Goal: Task Accomplishment & Management: Complete application form

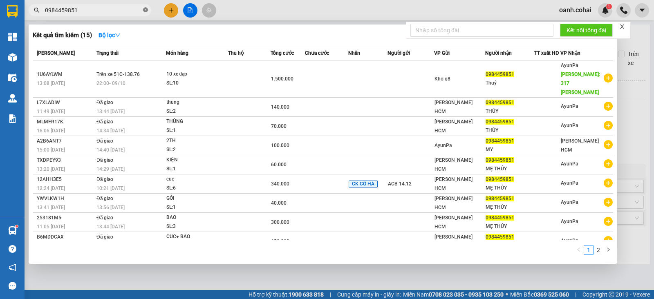
click at [147, 9] on icon "close-circle" at bounding box center [145, 9] width 5 height 5
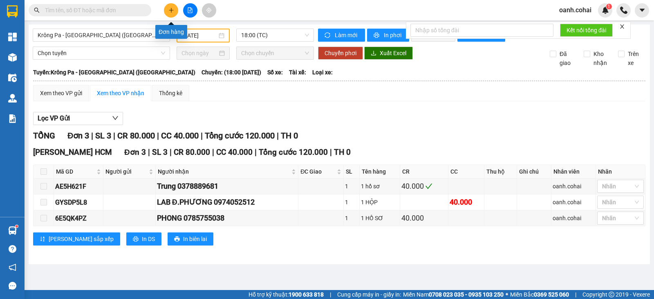
click at [172, 11] on icon "plus" at bounding box center [171, 10] width 6 height 6
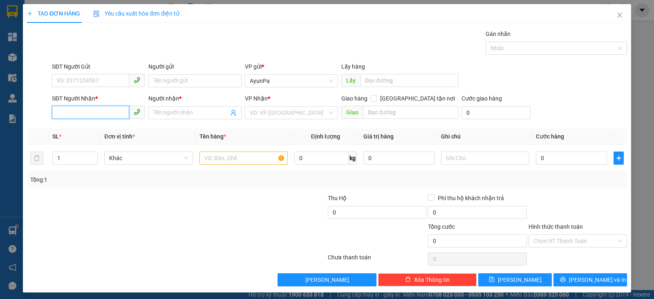
click at [112, 113] on input "SĐT Người Nhận *" at bounding box center [90, 112] width 77 height 13
click at [96, 131] on div "0903996363 - HOA hậu" at bounding box center [97, 128] width 82 height 9
type input "0903996363"
type input "HOA hậu"
type input "0903996363"
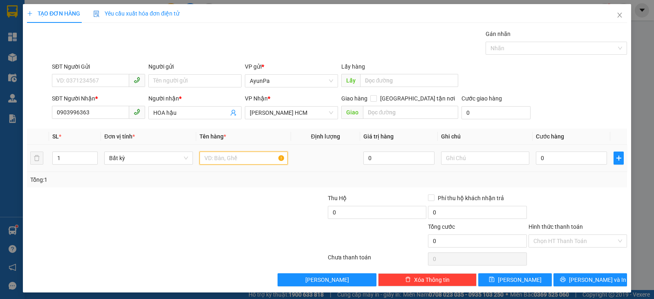
click at [262, 159] on input "text" at bounding box center [244, 158] width 88 height 13
type input "1thx"
type input "6"
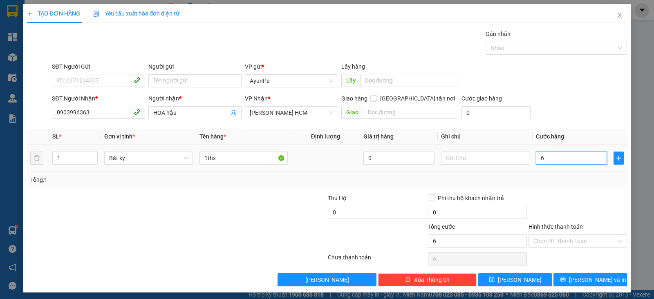
type input "60"
type input "60.000"
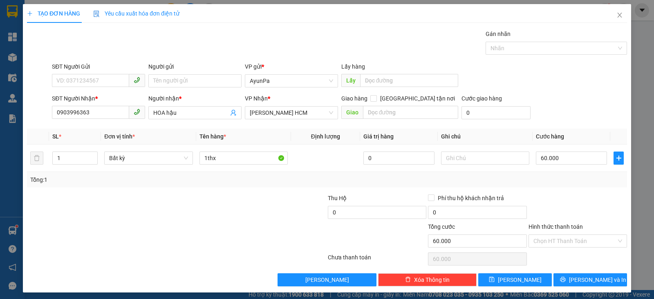
click at [551, 188] on div "Transit Pickup Surcharge Ids Transit Deliver Surcharge Ids Transit Deliver Surc…" at bounding box center [327, 157] width 600 height 257
drag, startPoint x: 578, startPoint y: 237, endPoint x: 551, endPoint y: 258, distance: 34.4
click at [577, 237] on input "Hình thức thanh toán" at bounding box center [575, 241] width 83 height 12
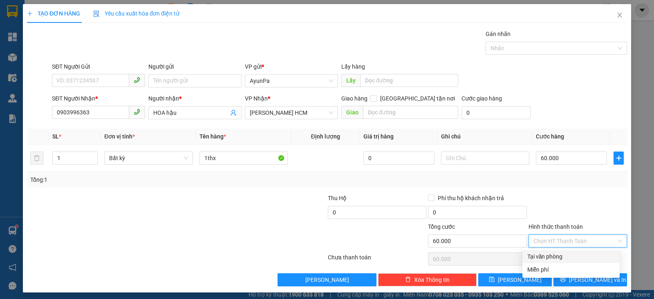
click at [550, 259] on div "Tại văn phòng" at bounding box center [571, 256] width 88 height 9
type input "0"
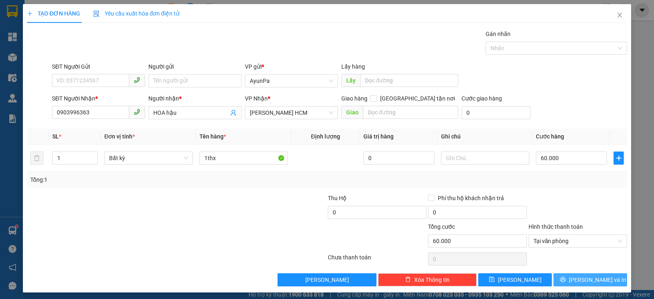
click at [577, 281] on span "[PERSON_NAME] và In" at bounding box center [597, 280] width 57 height 9
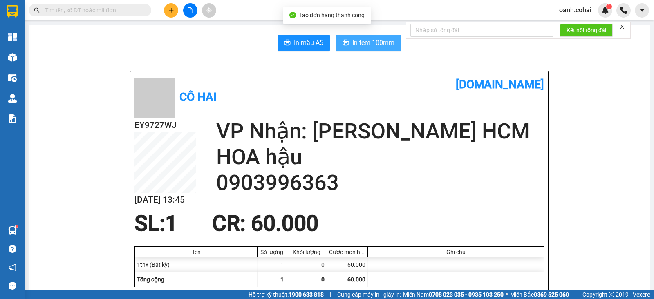
click at [366, 38] on span "In tem 100mm" at bounding box center [373, 43] width 42 height 10
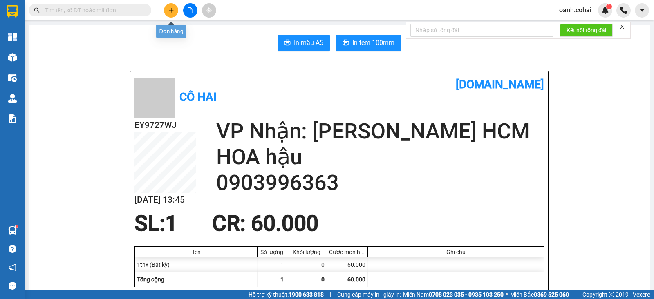
click at [171, 9] on icon "plus" at bounding box center [171, 10] width 0 height 4
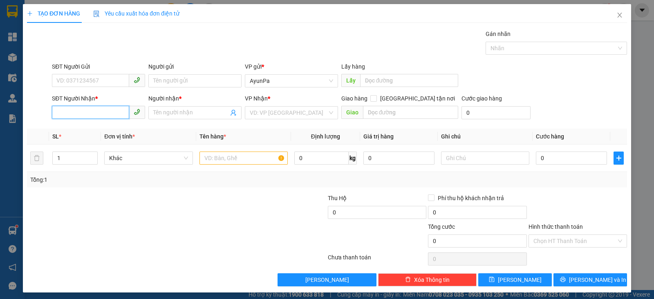
click at [102, 110] on input "SĐT Người Nhận *" at bounding box center [90, 112] width 77 height 13
click at [65, 127] on div "0396831416 - TRINH" at bounding box center [97, 128] width 82 height 9
type input "0396831416"
type input "TRINH"
type input "0396831416"
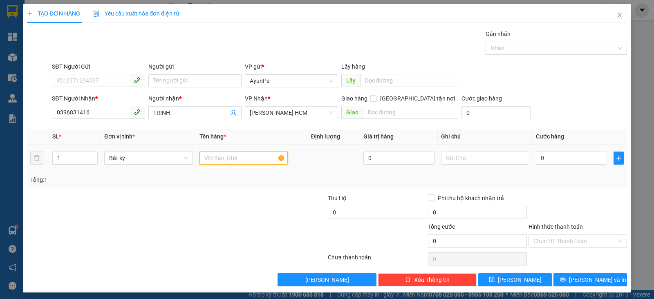
click at [261, 157] on input "text" at bounding box center [244, 158] width 88 height 13
type input "1bao gạo"
click at [575, 158] on input "0" at bounding box center [571, 158] width 71 height 13
type input "5"
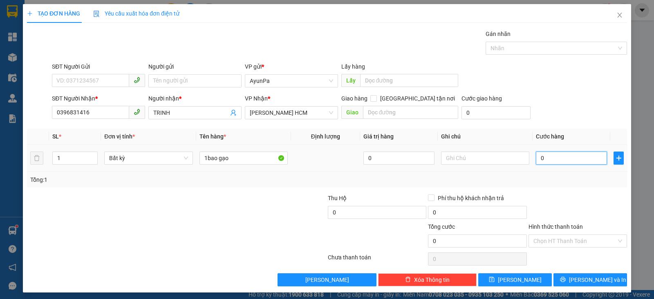
type input "5"
type input "50"
type input "50.000"
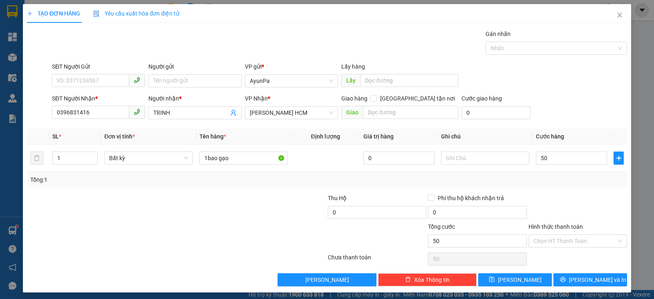
type input "50.000"
click at [570, 192] on div "Transit Pickup Surcharge Ids Transit Deliver Surcharge Ids Transit Deliver Surc…" at bounding box center [327, 157] width 600 height 257
click at [572, 243] on input "Hình thức thanh toán" at bounding box center [575, 241] width 83 height 12
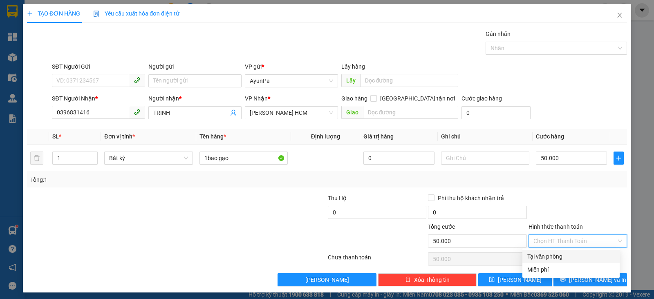
click at [550, 258] on div "Tại văn phòng" at bounding box center [571, 256] width 88 height 9
type input "0"
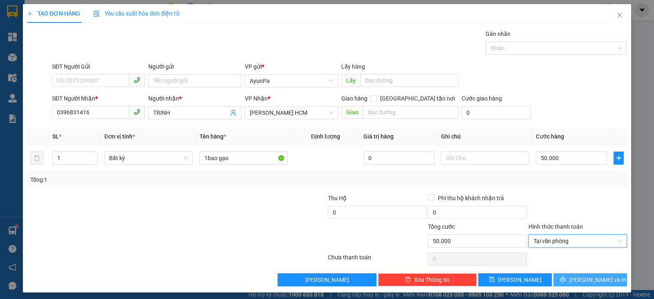
click at [561, 280] on button "[PERSON_NAME] và In" at bounding box center [591, 280] width 74 height 13
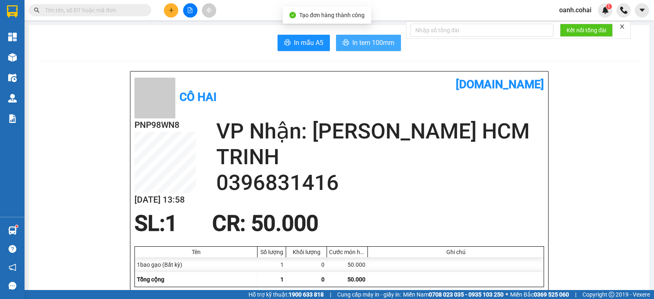
click at [370, 43] on span "In tem 100mm" at bounding box center [373, 43] width 42 height 10
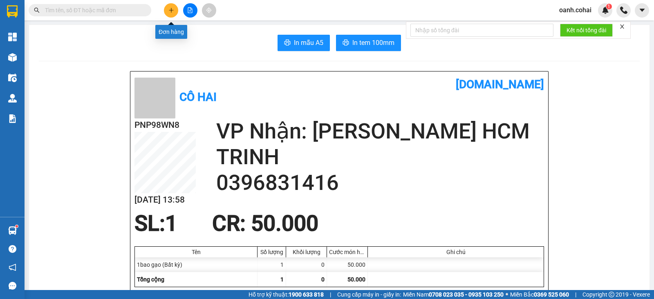
click at [166, 7] on button at bounding box center [171, 10] width 14 height 14
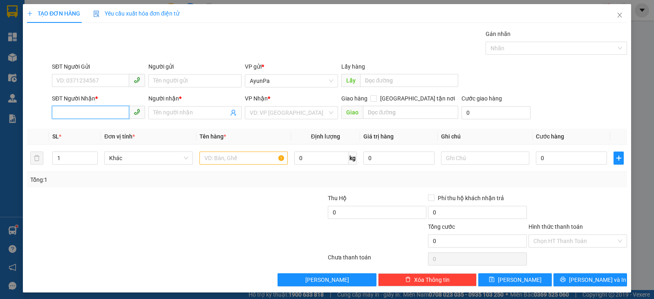
click at [93, 110] on input "SĐT Người Nhận *" at bounding box center [90, 112] width 77 height 13
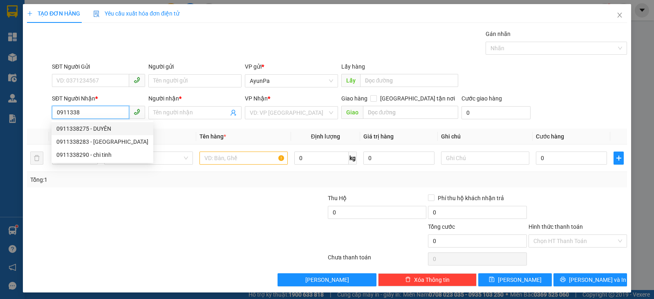
click at [94, 129] on div "0911338275 - DUYÊN" at bounding box center [102, 128] width 92 height 9
type input "0911338275"
type input "DUYÊN"
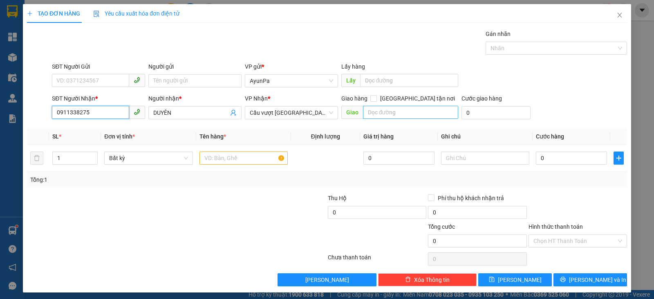
type input "0911338275"
click at [418, 111] on input "text" at bounding box center [411, 112] width 96 height 13
type input "bò sữa long thành"
click at [213, 161] on input "text" at bounding box center [244, 158] width 88 height 13
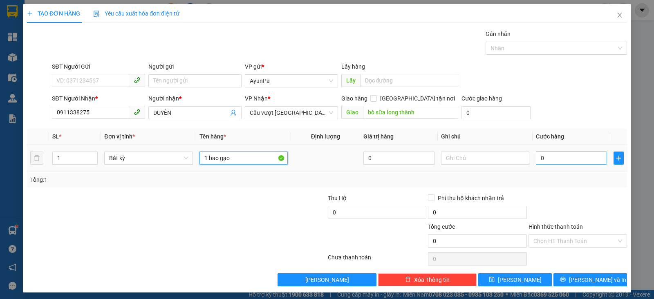
type input "1 bao gạo"
click at [575, 155] on input "0" at bounding box center [571, 158] width 71 height 13
type input "7"
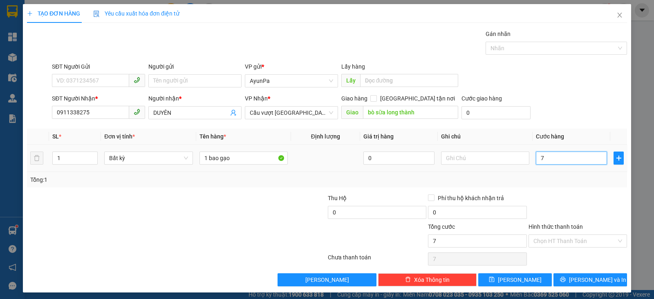
type input "70"
type input "70.000"
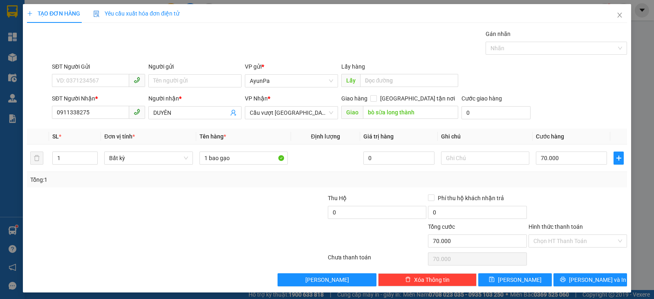
click at [577, 189] on div "Transit Pickup Surcharge Ids Transit Deliver Surcharge Ids Transit Deliver Surc…" at bounding box center [327, 157] width 600 height 257
click at [572, 240] on input "Hình thức thanh toán" at bounding box center [575, 241] width 83 height 12
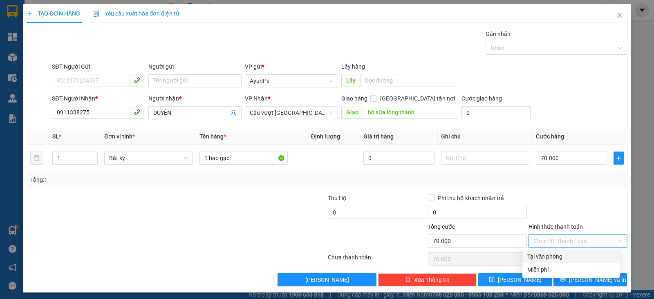
click at [560, 256] on div "Tại văn phòng" at bounding box center [571, 256] width 88 height 9
type input "0"
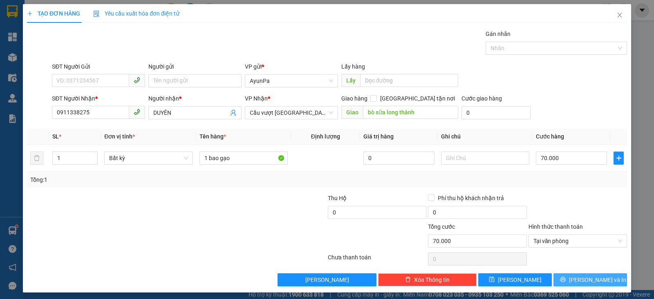
click at [555, 282] on button "[PERSON_NAME] và In" at bounding box center [591, 280] width 74 height 13
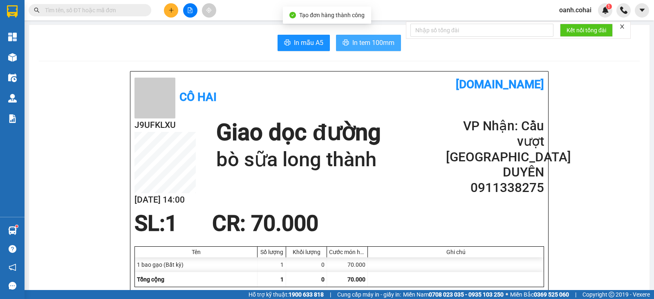
click at [376, 41] on span "In tem 100mm" at bounding box center [373, 43] width 42 height 10
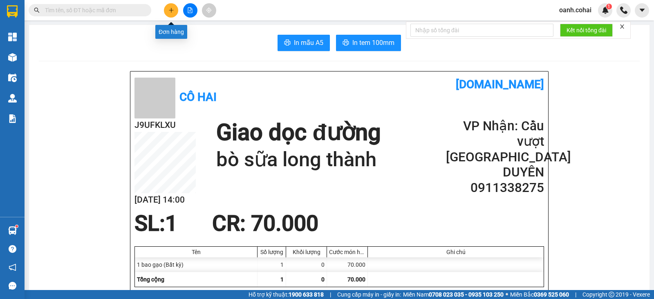
click at [169, 11] on icon "plus" at bounding box center [171, 10] width 6 height 6
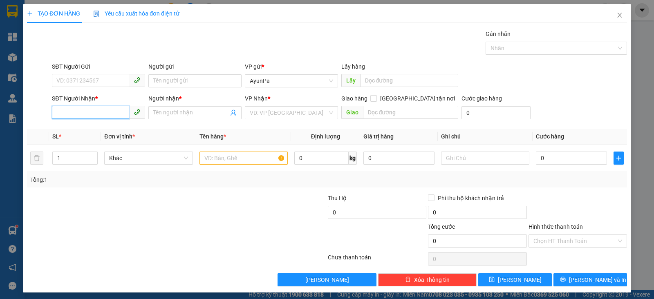
click at [109, 117] on input "SĐT Người Nhận *" at bounding box center [90, 112] width 77 height 13
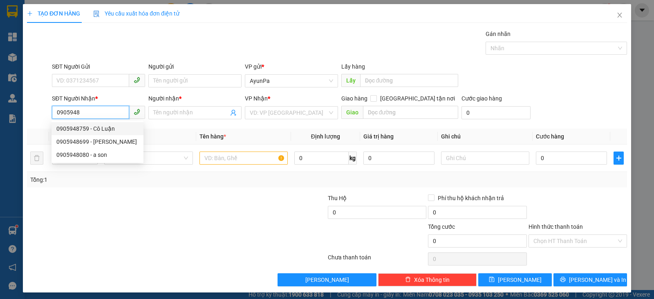
click at [80, 127] on div "0905948759 - Cô Luận" at bounding box center [97, 128] width 82 height 9
type input "0905948759"
type input "Cô Luận"
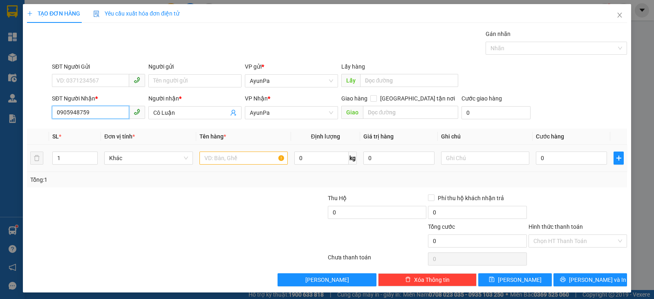
type input "0905948759"
click at [219, 164] on div at bounding box center [244, 158] width 88 height 16
click at [223, 157] on input "text" at bounding box center [244, 158] width 88 height 13
type input "1th"
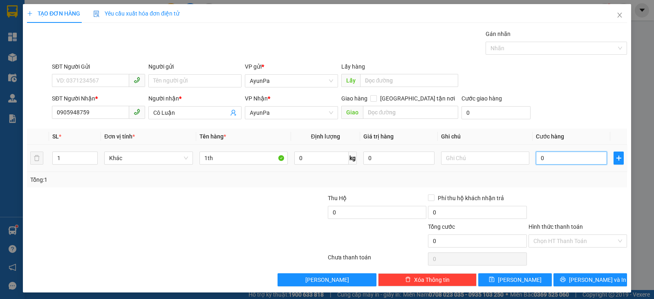
click at [570, 154] on input "0" at bounding box center [571, 158] width 71 height 13
type input "4"
type input "40"
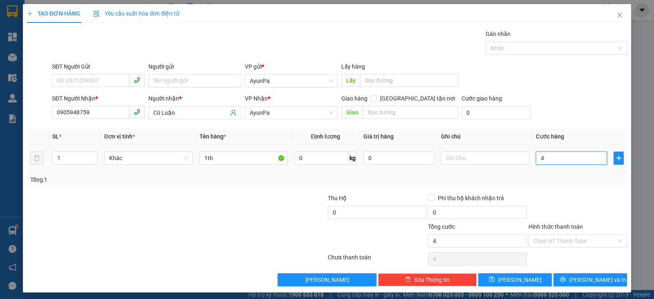
type input "40"
type input "40.000"
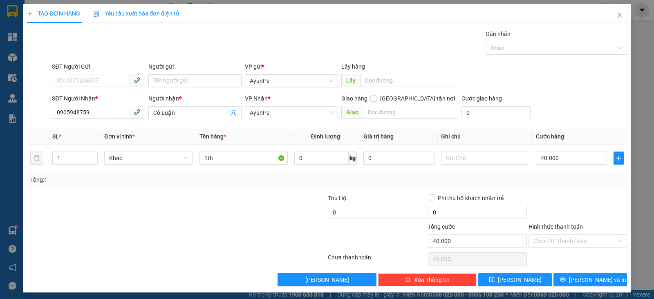
drag, startPoint x: 565, startPoint y: 185, endPoint x: 574, endPoint y: 238, distance: 53.5
click at [565, 186] on div "Tổng: 1" at bounding box center [327, 180] width 600 height 16
click at [558, 280] on button "[PERSON_NAME] và In" at bounding box center [591, 280] width 74 height 13
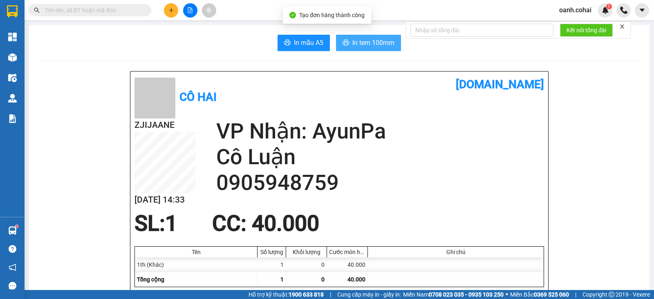
click at [370, 45] on span "In tem 100mm" at bounding box center [373, 43] width 42 height 10
click at [130, 11] on input "text" at bounding box center [93, 10] width 97 height 9
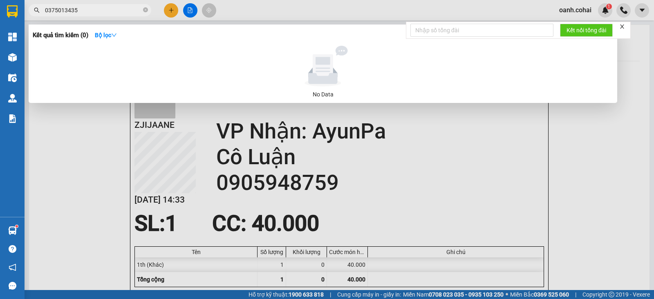
type input "0375013435"
click at [144, 10] on icon "close-circle" at bounding box center [145, 9] width 5 height 5
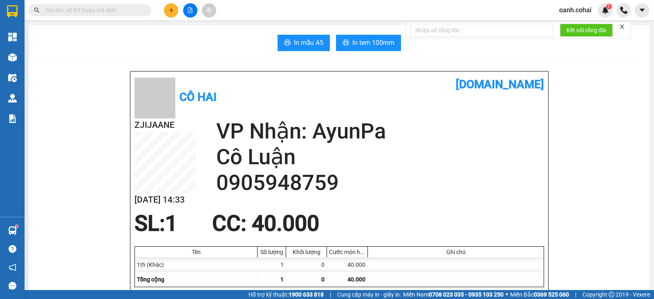
click at [176, 13] on button at bounding box center [171, 10] width 14 height 14
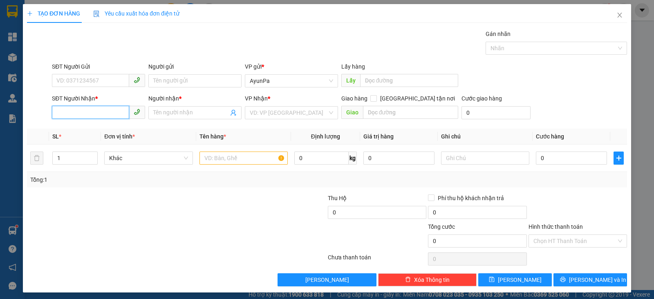
click at [110, 112] on input "SĐT Người Nhận *" at bounding box center [90, 112] width 77 height 13
type input "0386001567"
click at [72, 131] on div "0386001567 - bảo" at bounding box center [97, 128] width 82 height 9
type input "bảo"
type input "0386001567"
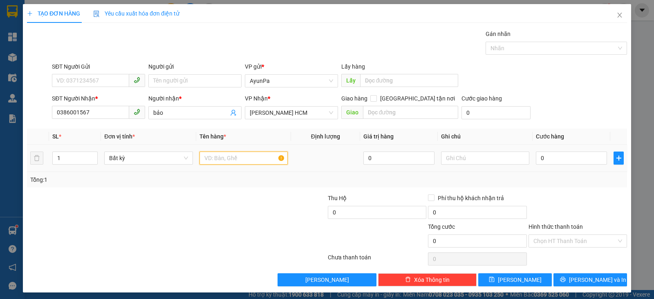
click at [217, 156] on input "text" at bounding box center [244, 158] width 88 height 13
type input "1 hộp"
click at [561, 159] on input "0" at bounding box center [571, 158] width 71 height 13
type input "4"
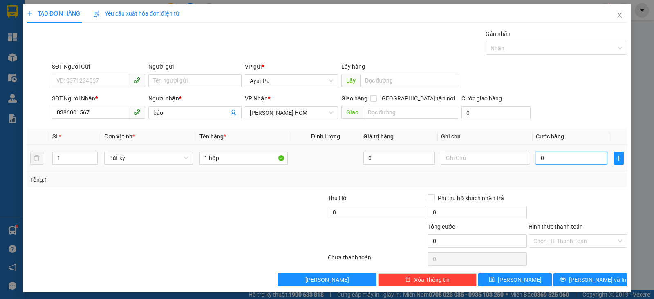
type input "4"
type input "40"
type input "40.000"
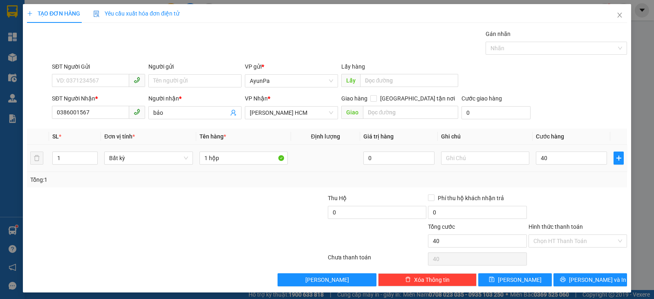
type input "40.000"
click at [560, 183] on div "Tổng: 1" at bounding box center [327, 179] width 594 height 9
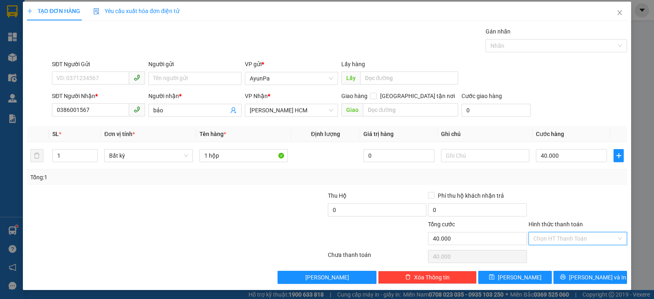
click at [575, 234] on input "Hình thức thanh toán" at bounding box center [575, 239] width 83 height 12
click at [544, 253] on div "Tại văn phòng" at bounding box center [571, 254] width 88 height 9
type input "0"
click at [558, 279] on button "[PERSON_NAME] và In" at bounding box center [591, 277] width 74 height 13
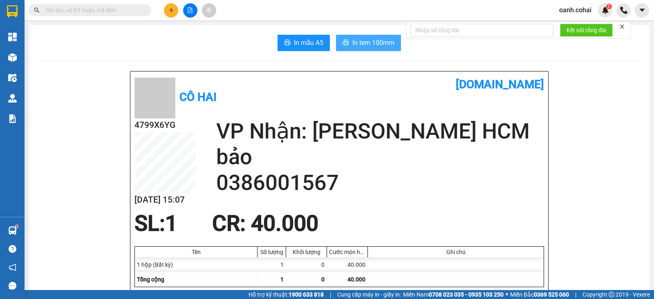
click at [369, 46] on span "In tem 100mm" at bounding box center [373, 43] width 42 height 10
click at [169, 7] on button at bounding box center [171, 10] width 14 height 14
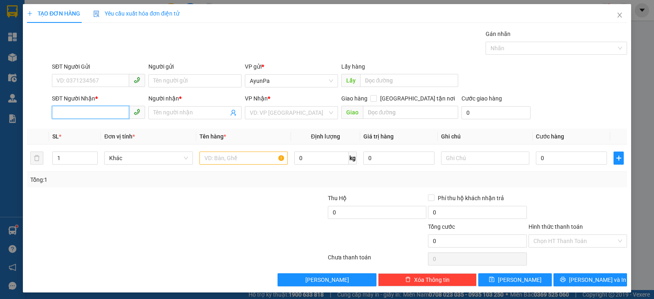
click at [108, 115] on input "SĐT Người Nhận *" at bounding box center [90, 112] width 77 height 13
type input "0765164187"
click at [197, 114] on input "Người nhận *" at bounding box center [190, 112] width 75 height 9
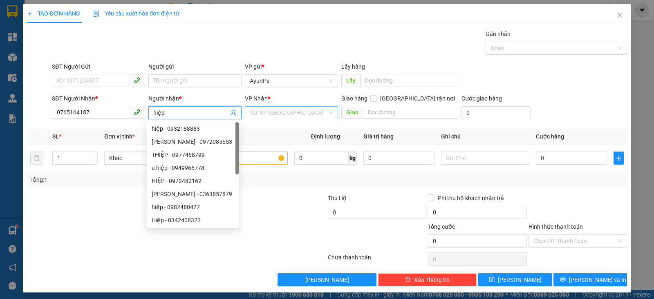
type input "hiệp"
click at [294, 113] on input "search" at bounding box center [289, 113] width 78 height 12
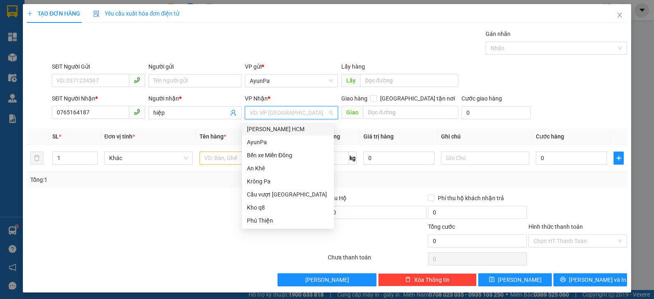
click at [280, 126] on div "[PERSON_NAME] HCM" at bounding box center [288, 129] width 82 height 9
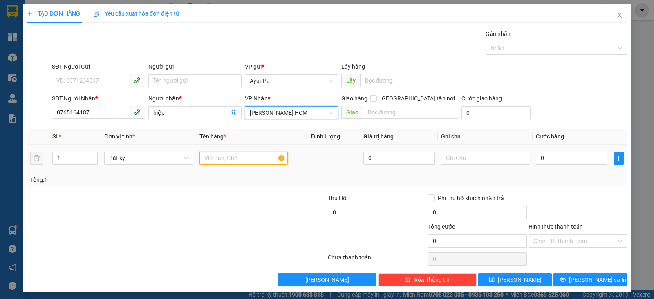
click at [222, 158] on input "text" at bounding box center [244, 158] width 88 height 13
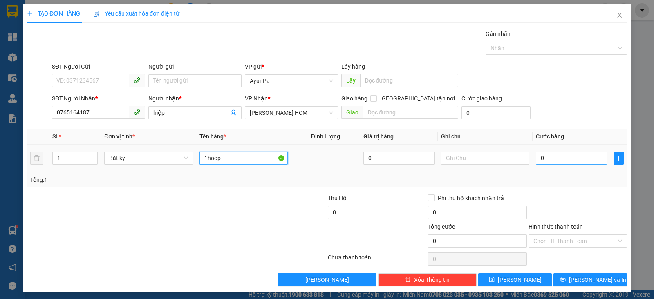
type input "1hoop"
click at [557, 159] on input "0" at bounding box center [571, 158] width 71 height 13
type input "5"
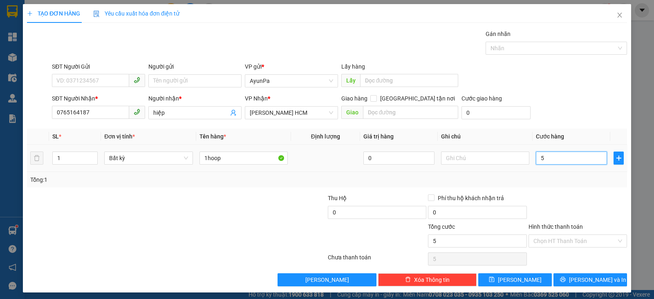
type input "50"
type input "50.000"
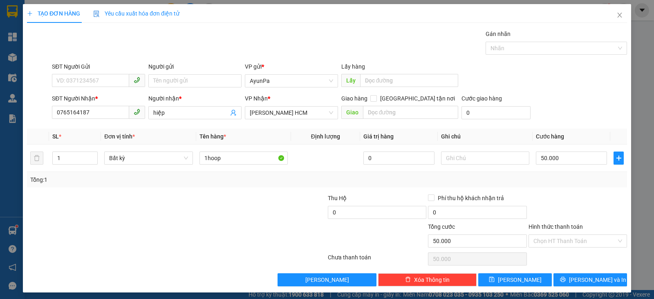
click at [562, 185] on div "Tổng: 1" at bounding box center [327, 180] width 600 height 16
click at [568, 240] on input "Hình thức thanh toán" at bounding box center [575, 241] width 83 height 12
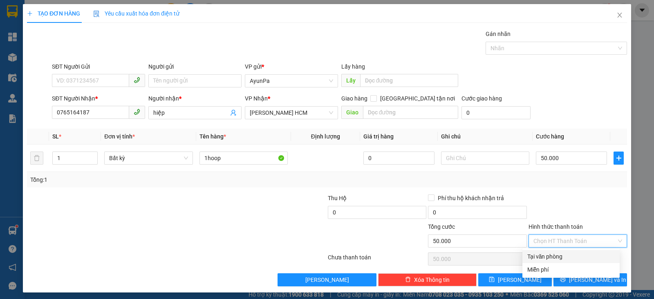
click at [552, 260] on div "Tại văn phòng" at bounding box center [571, 256] width 88 height 9
type input "0"
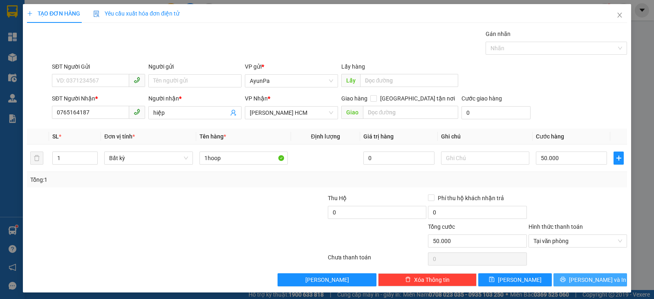
click at [563, 282] on button "[PERSON_NAME] và In" at bounding box center [591, 280] width 74 height 13
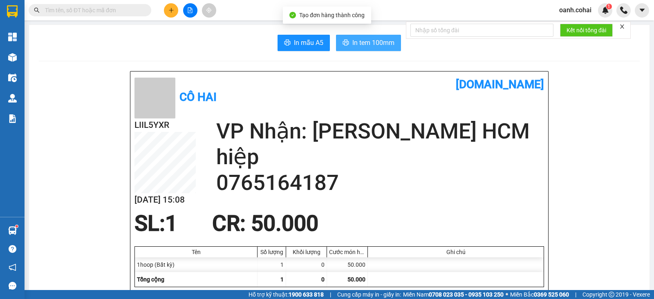
click at [377, 38] on span "In tem 100mm" at bounding box center [373, 43] width 42 height 10
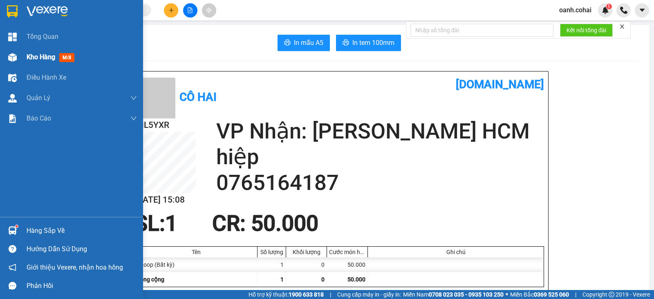
click at [39, 59] on span "Kho hàng" at bounding box center [41, 57] width 29 height 8
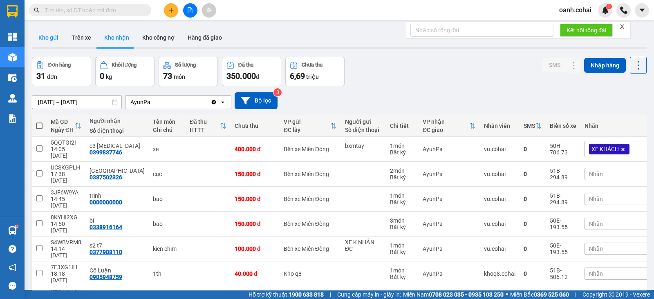
click at [43, 36] on button "Kho gửi" at bounding box center [48, 38] width 33 height 20
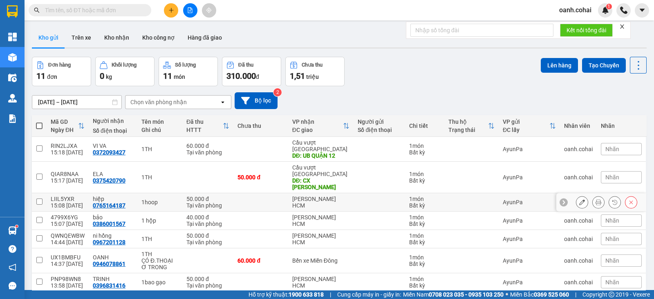
click at [37, 199] on input "checkbox" at bounding box center [39, 202] width 6 height 6
checkbox input "true"
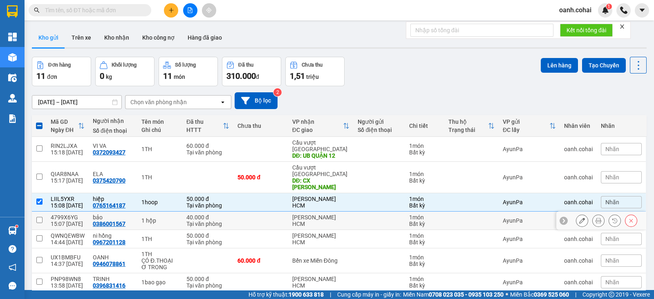
click at [39, 217] on input "checkbox" at bounding box center [39, 220] width 6 height 6
checkbox input "true"
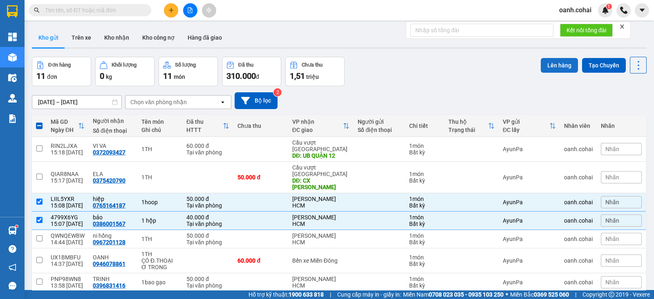
click at [554, 66] on button "Lên hàng" at bounding box center [559, 65] width 37 height 15
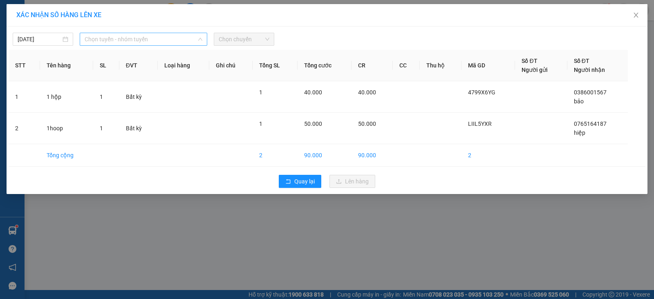
click at [160, 40] on span "Chọn tuyến - nhóm tuyến" at bounding box center [144, 39] width 118 height 12
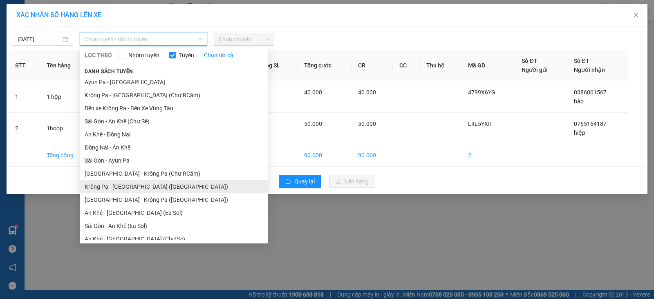
click at [128, 184] on li "Krông Pa - [GEOGRAPHIC_DATA] ([GEOGRAPHIC_DATA])" at bounding box center [174, 186] width 188 height 13
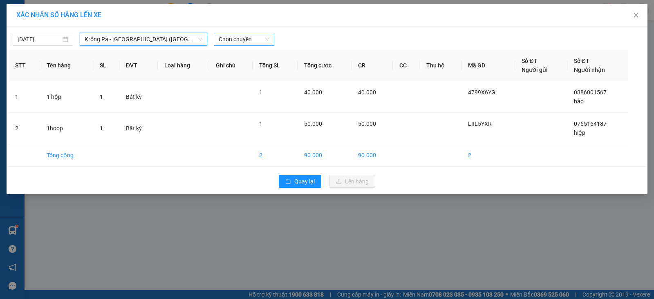
click at [258, 39] on span "Chọn chuyến" at bounding box center [244, 39] width 51 height 12
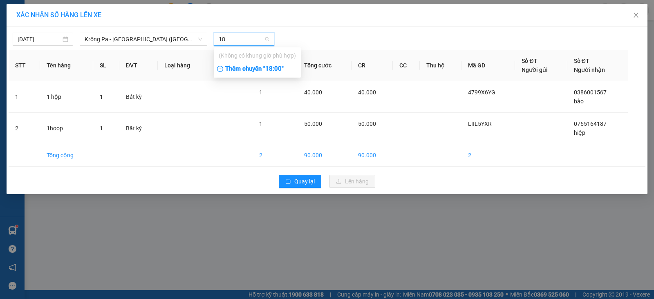
type input "18"
click at [269, 70] on div "Thêm chuyến " 18:00 "" at bounding box center [257, 69] width 87 height 14
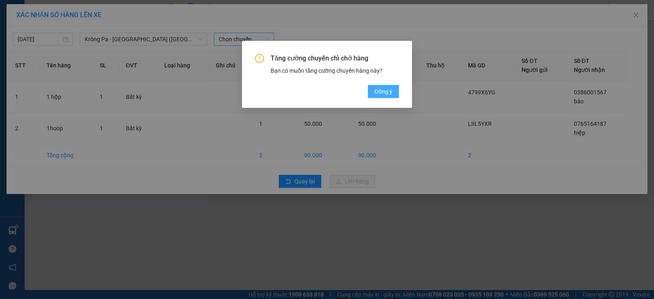
click at [395, 89] on button "Đồng ý" at bounding box center [383, 91] width 31 height 13
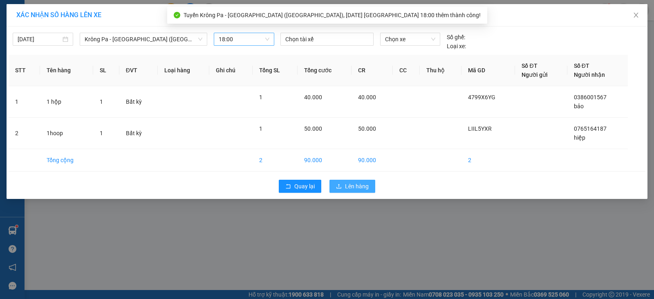
click at [358, 186] on span "Lên hàng" at bounding box center [357, 186] width 24 height 9
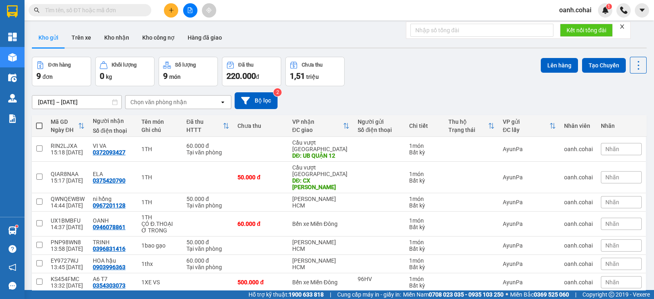
click at [170, 9] on icon "plus" at bounding box center [171, 10] width 6 height 6
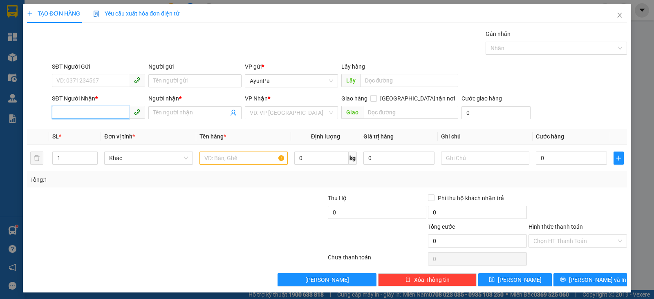
click at [103, 113] on input "SĐT Người Nhận *" at bounding box center [90, 112] width 77 height 13
paste input "0935118836"
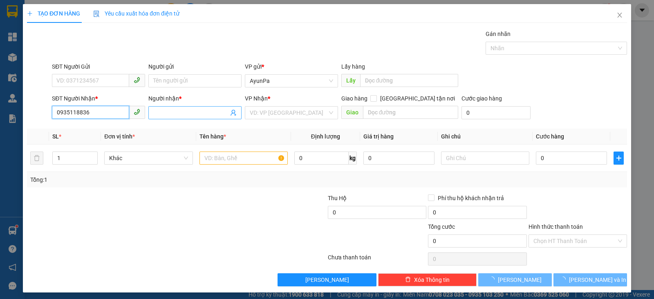
type input "0935118836"
click at [207, 111] on input "Người nhận *" at bounding box center [190, 112] width 75 height 9
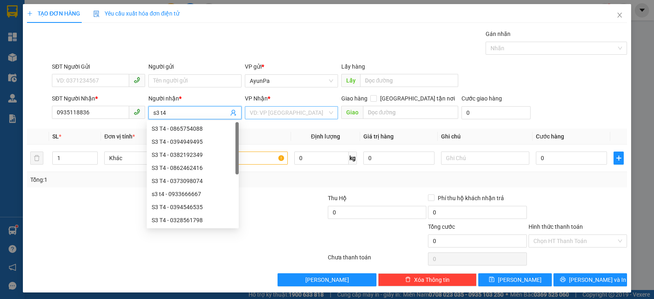
type input "s3 t4"
click at [303, 110] on input "search" at bounding box center [289, 113] width 78 height 12
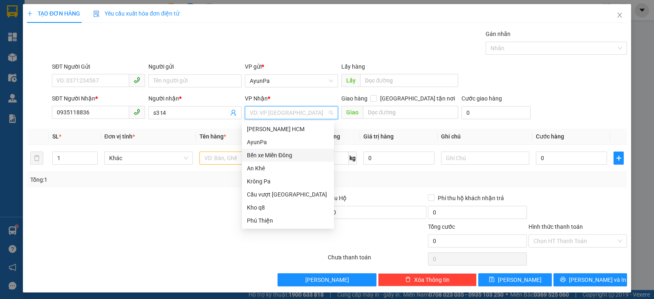
click at [274, 154] on div "Bến xe Miền Đông" at bounding box center [288, 155] width 82 height 9
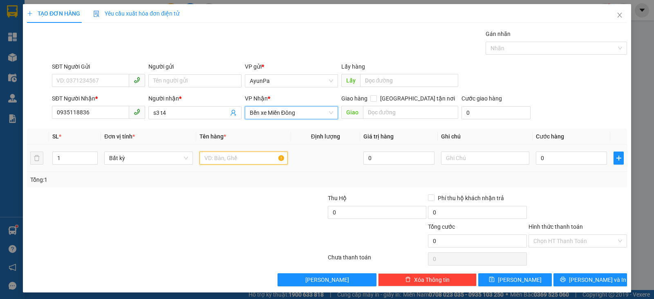
click at [245, 158] on input "text" at bounding box center [244, 158] width 88 height 13
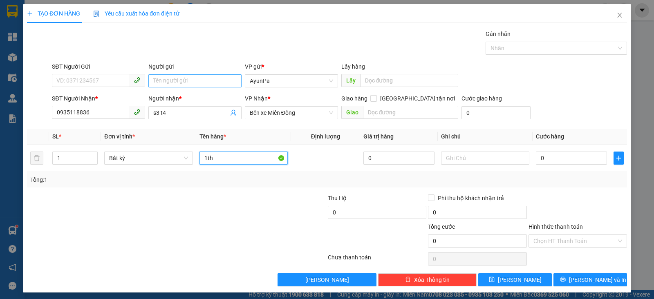
type input "1th"
click at [192, 79] on input "Người gửi" at bounding box center [194, 80] width 93 height 13
type input "h bông"
click at [281, 255] on div at bounding box center [176, 259] width 301 height 16
click at [572, 158] on input "0" at bounding box center [571, 158] width 71 height 13
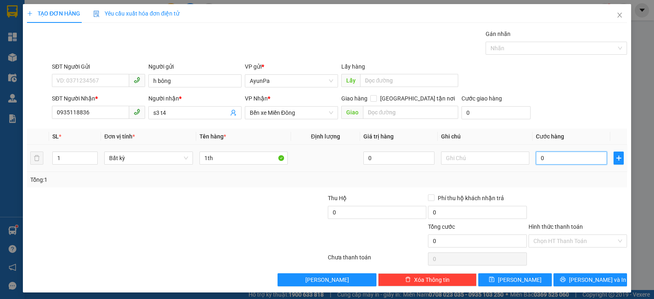
type input "1"
type input "1.000"
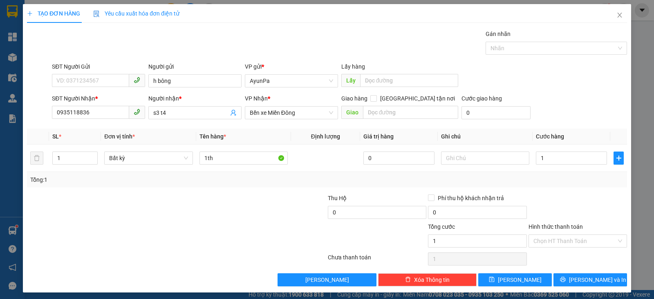
type input "1.000"
click at [536, 196] on div at bounding box center [578, 208] width 100 height 29
click at [459, 156] on input "text" at bounding box center [485, 158] width 88 height 13
type input "txe thu"
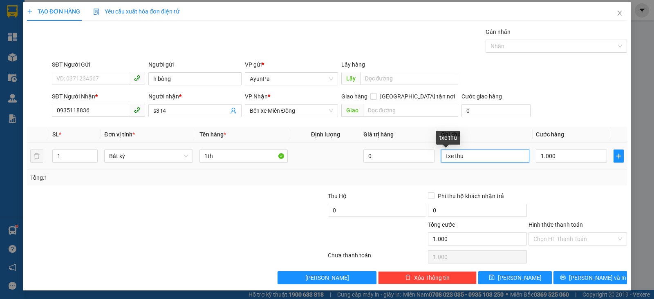
scroll to position [2, 0]
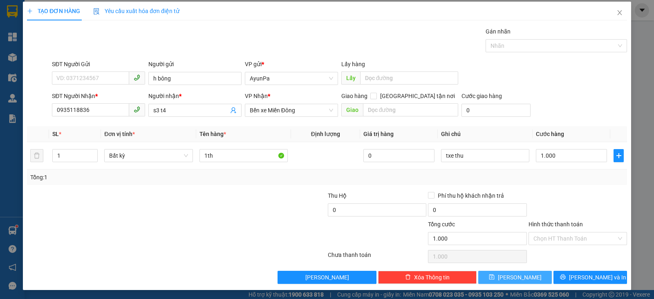
click at [521, 276] on button "[PERSON_NAME]" at bounding box center [515, 277] width 74 height 13
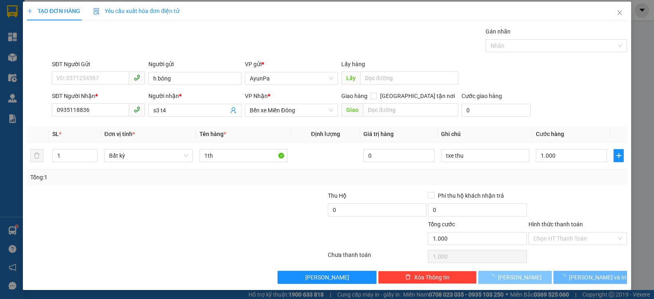
type input "0"
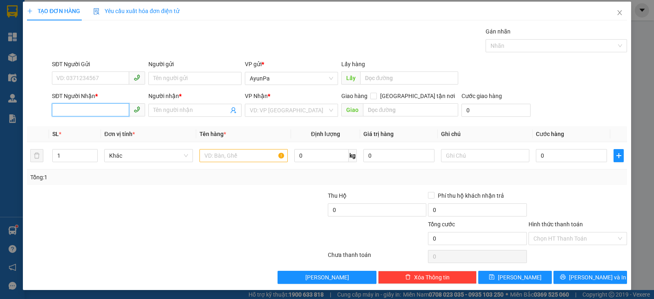
click at [67, 111] on input "SĐT Người Nhận *" at bounding box center [90, 109] width 77 height 13
paste input "0935118836"
type input "0935118836"
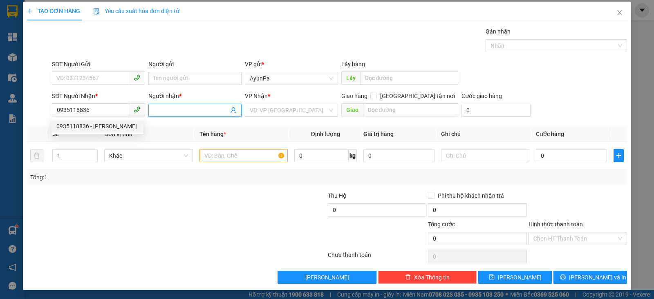
click at [173, 109] on input "Người nhận *" at bounding box center [190, 110] width 75 height 9
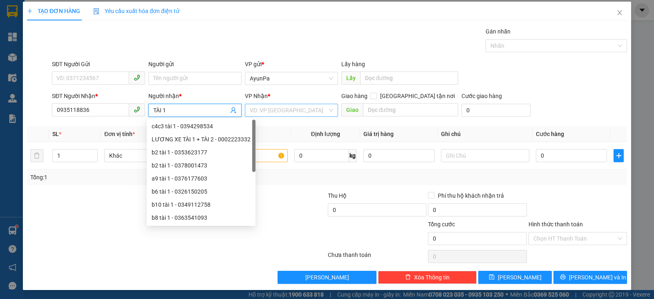
type input "TÀI 1"
click at [314, 109] on input "search" at bounding box center [289, 110] width 78 height 12
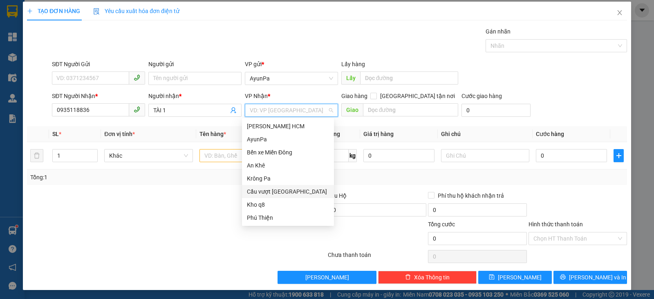
click at [281, 187] on div "Cầu vượt [GEOGRAPHIC_DATA]" at bounding box center [288, 191] width 82 height 9
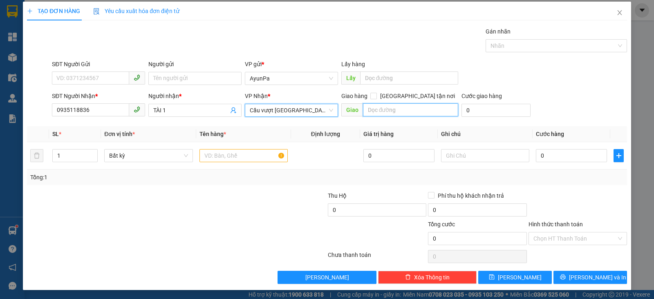
click at [420, 104] on input "text" at bounding box center [411, 109] width 96 height 13
type input "BẾN CAM"
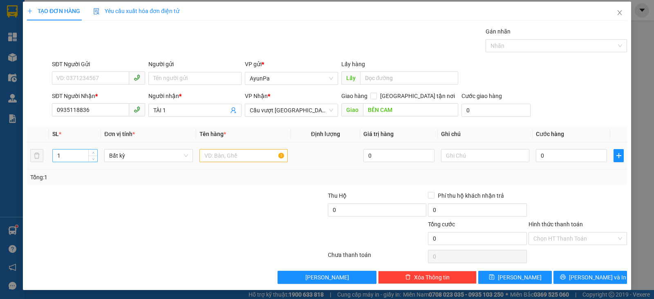
click at [63, 154] on input "1" at bounding box center [75, 156] width 45 height 12
type input "2"
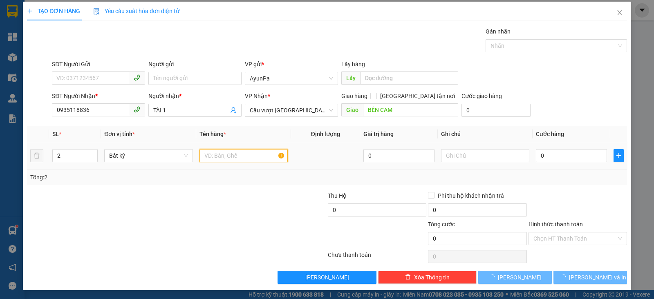
click at [237, 150] on input "text" at bounding box center [244, 155] width 88 height 13
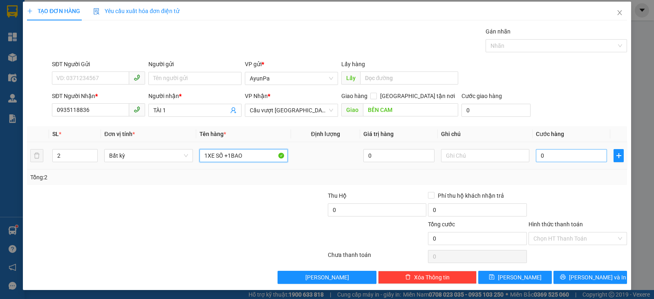
type input "1XE SỐ +1BAO"
click at [572, 155] on input "0" at bounding box center [571, 155] width 71 height 13
type input "5"
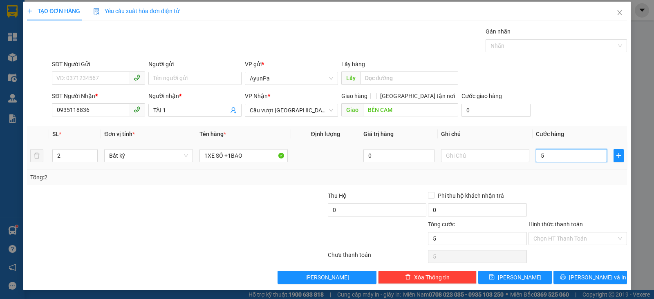
type input "50"
type input "500"
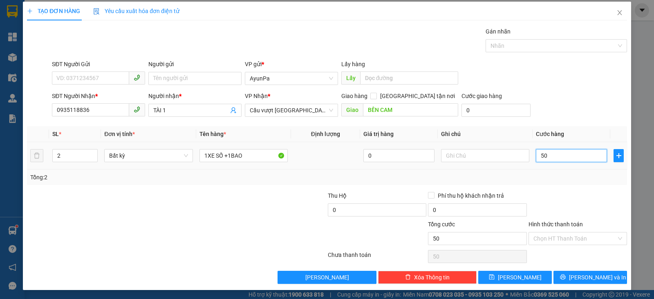
type input "500"
type input "500.000"
click at [568, 186] on div "Transit Pickup Surcharge Ids Transit Deliver Surcharge Ids Transit Deliver Surc…" at bounding box center [327, 155] width 600 height 257
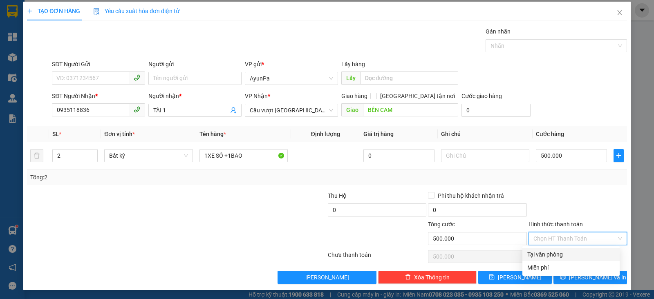
click at [575, 238] on input "Hình thức thanh toán" at bounding box center [575, 239] width 83 height 12
click at [563, 257] on div "Tại văn phòng" at bounding box center [571, 254] width 88 height 9
type input "0"
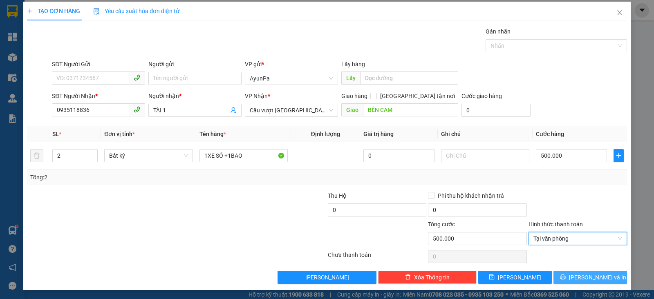
click at [575, 279] on button "[PERSON_NAME] và In" at bounding box center [591, 277] width 74 height 13
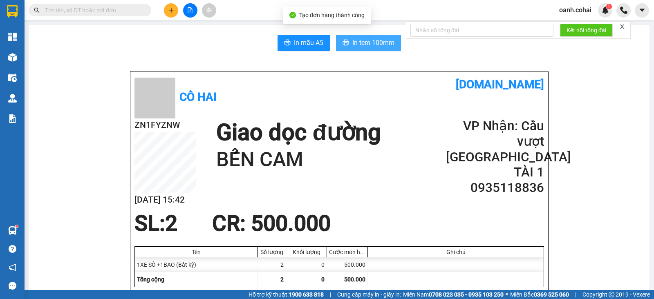
click at [368, 37] on button "In tem 100mm" at bounding box center [368, 43] width 65 height 16
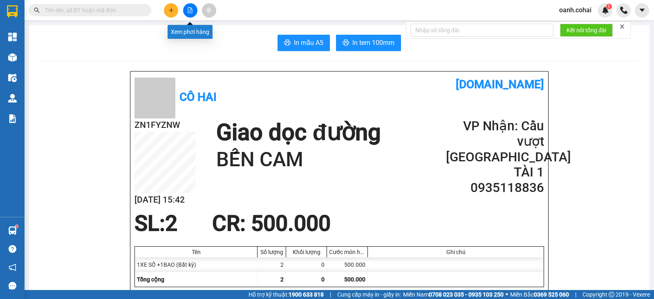
click at [192, 13] on button at bounding box center [190, 10] width 14 height 14
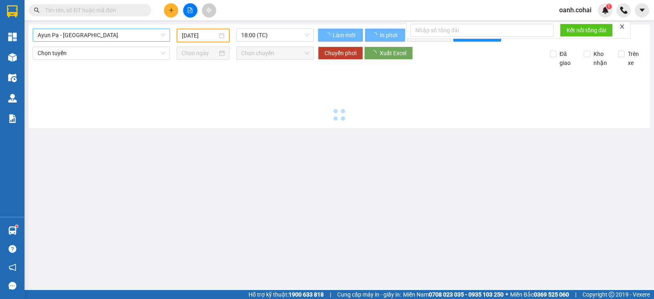
type input "[DATE]"
click at [98, 34] on span "Ayun Pa - [GEOGRAPHIC_DATA]" at bounding box center [102, 35] width 128 height 12
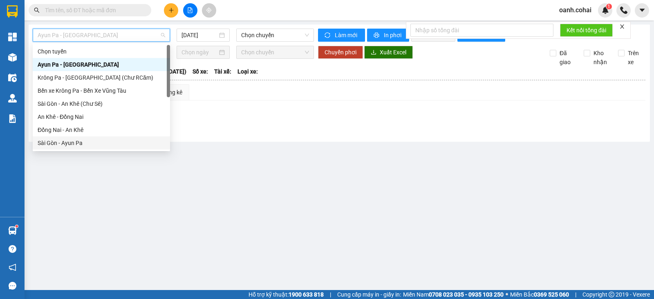
drag, startPoint x: 69, startPoint y: 139, endPoint x: 78, endPoint y: 138, distance: 9.0
click at [73, 139] on div "Chọn tuyến [GEOGRAPHIC_DATA] - [GEOGRAPHIC_DATA] [GEOGRAPHIC_DATA] - [GEOGRAPHI…" at bounding box center [101, 110] width 137 height 131
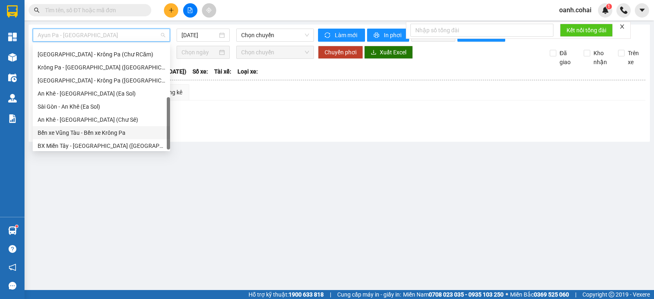
scroll to position [118, 0]
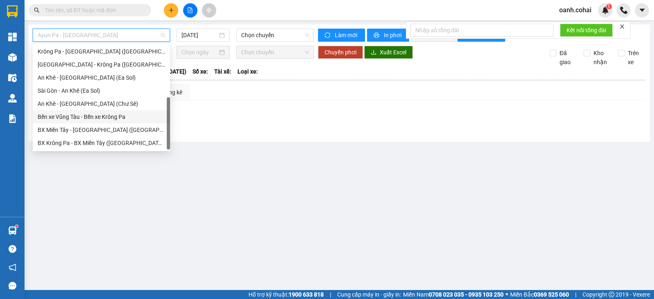
click at [79, 115] on div "Bến xe Vũng Tàu - Bến xe Krông Pa" at bounding box center [102, 116] width 128 height 9
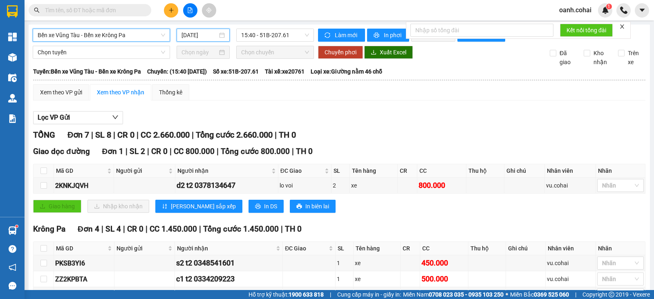
click at [211, 37] on input "[DATE]" at bounding box center [200, 35] width 36 height 9
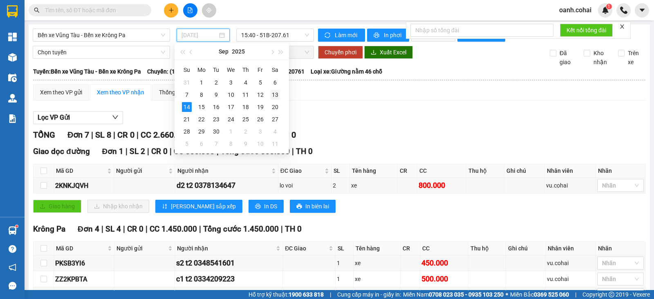
click at [274, 96] on div "13" at bounding box center [275, 95] width 10 height 10
type input "[DATE]"
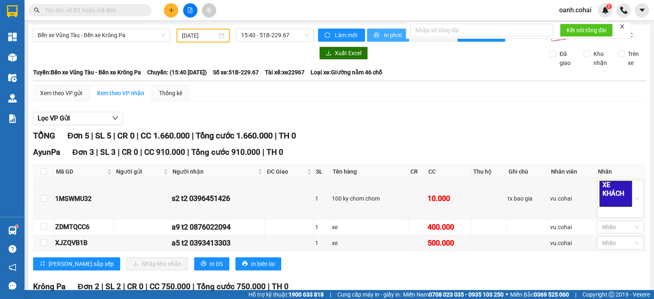
click at [388, 34] on span "In phơi" at bounding box center [393, 35] width 19 height 9
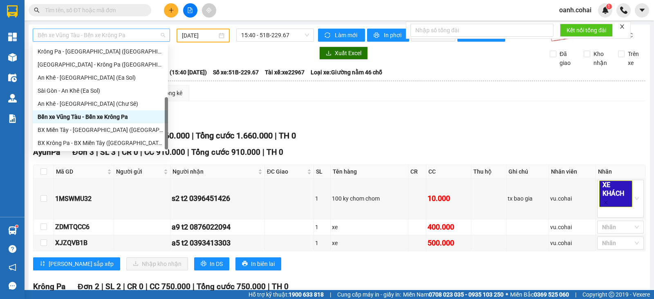
click at [163, 38] on span "Bến xe Vũng Tàu - Bến xe Krông Pa" at bounding box center [102, 35] width 128 height 12
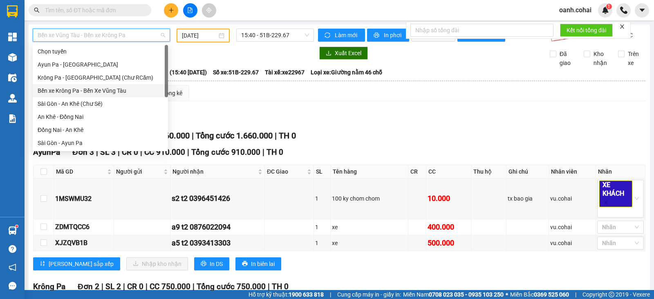
click at [100, 92] on div "Bến xe Krông Pa - Bến Xe Vũng Tàu" at bounding box center [101, 90] width 126 height 9
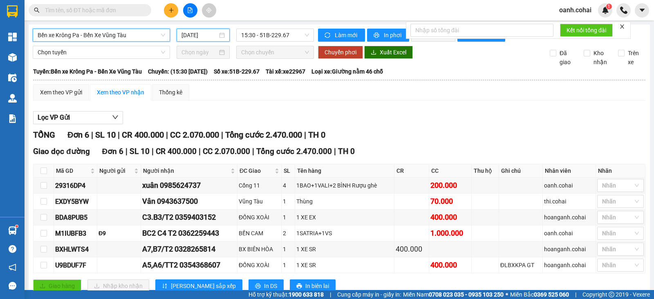
click at [200, 36] on input "[DATE]" at bounding box center [200, 35] width 36 height 9
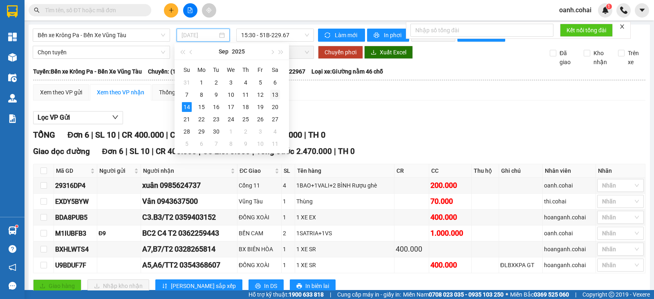
click at [275, 94] on div "13" at bounding box center [275, 95] width 10 height 10
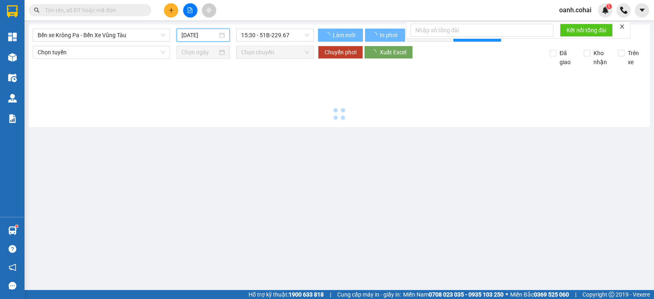
type input "[DATE]"
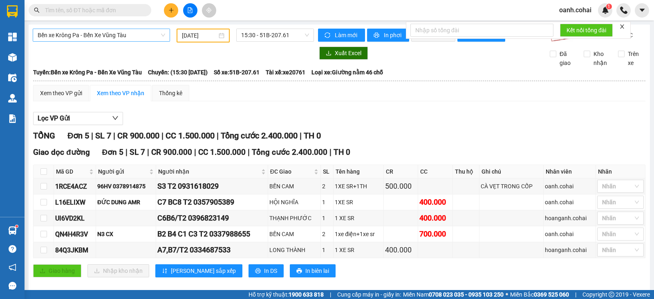
drag, startPoint x: 92, startPoint y: 42, endPoint x: 99, endPoint y: 37, distance: 7.9
click at [96, 39] on div "Bến xe Krông Pa - Bến Xe Vũng Tàu [DATE] 15:30 - 51B-207.61" at bounding box center [173, 36] width 281 height 14
click at [99, 37] on span "Bến xe Krông Pa - Bến Xe Vũng Tàu" at bounding box center [102, 35] width 128 height 12
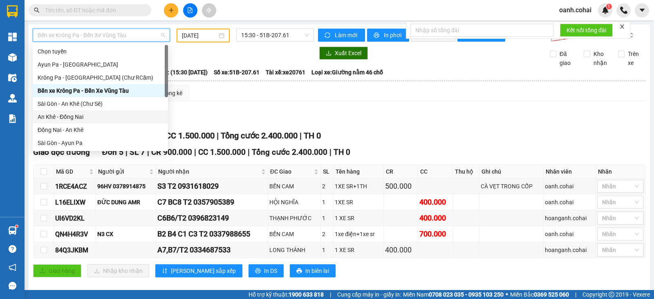
click at [73, 116] on div "An Khê - Đồng Nai" at bounding box center [101, 116] width 126 height 9
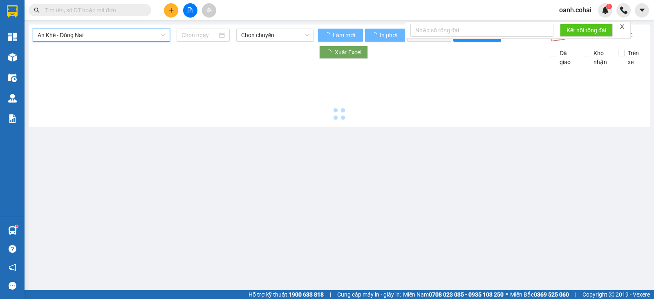
type input "[DATE]"
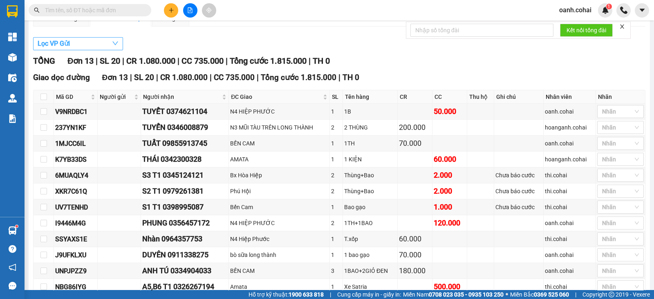
scroll to position [51, 0]
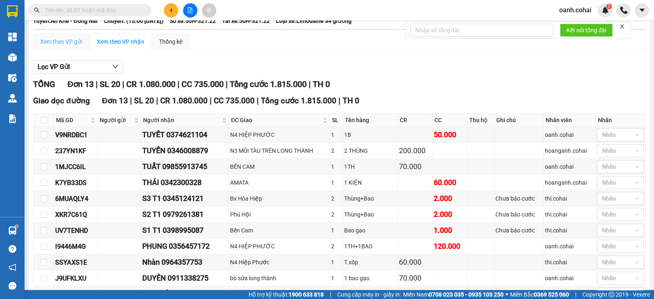
click at [75, 40] on div "Xem theo VP gửi" at bounding box center [61, 42] width 56 height 16
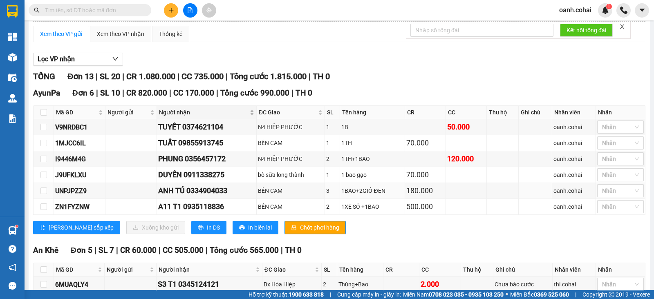
scroll to position [102, 0]
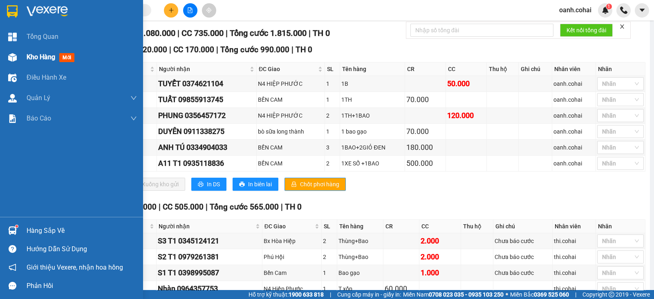
click at [35, 58] on span "Kho hàng" at bounding box center [41, 57] width 29 height 8
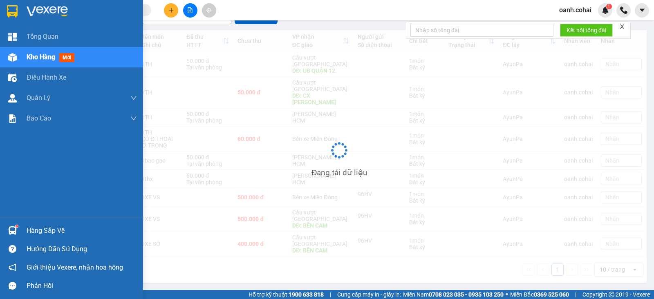
click at [35, 58] on span "Kho hàng" at bounding box center [41, 57] width 29 height 8
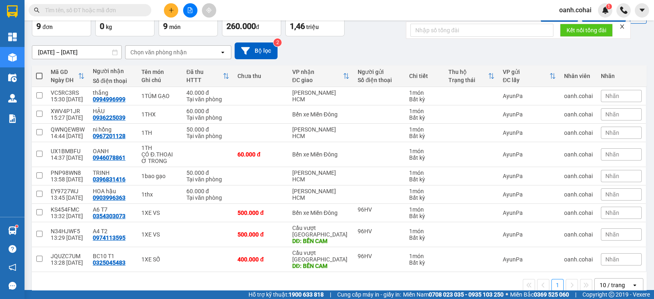
scroll to position [51, 0]
click at [603, 281] on div "10 / trang" at bounding box center [612, 285] width 25 height 8
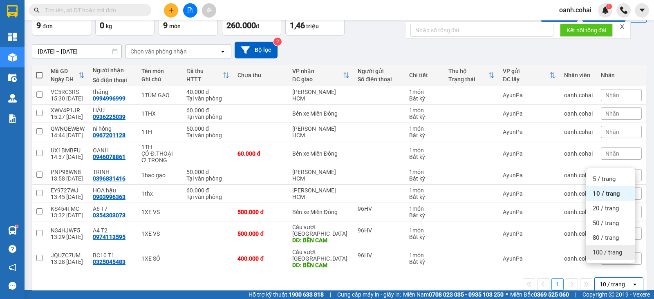
click at [605, 253] on span "100 / trang" at bounding box center [607, 253] width 29 height 8
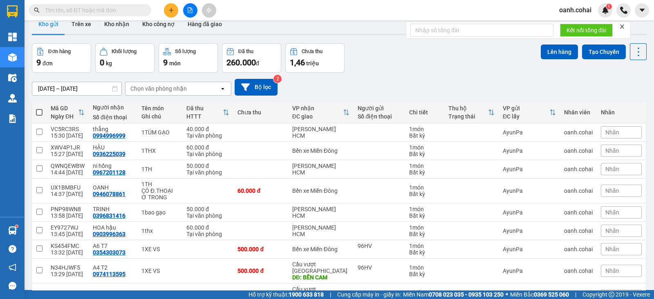
scroll to position [0, 0]
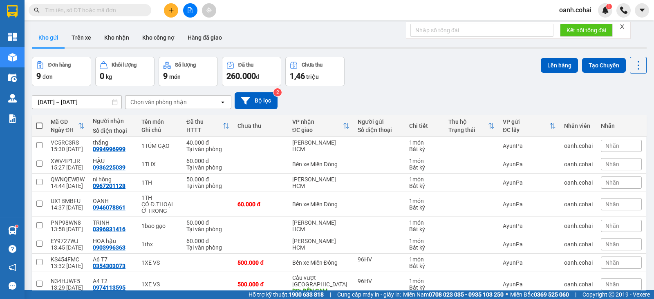
click at [198, 10] on div at bounding box center [189, 10] width 61 height 14
click at [192, 10] on icon "file-add" at bounding box center [190, 10] width 6 height 6
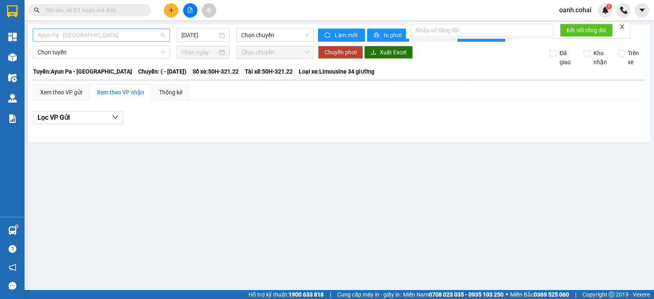
click at [112, 38] on span "Ayun Pa - [GEOGRAPHIC_DATA]" at bounding box center [102, 35] width 128 height 12
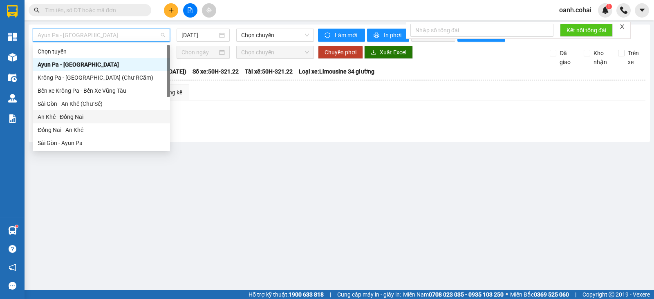
click at [72, 121] on div "An Khê - Đồng Nai" at bounding box center [102, 116] width 128 height 9
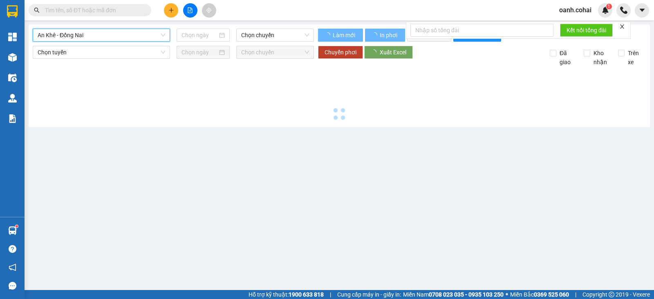
type input "[DATE]"
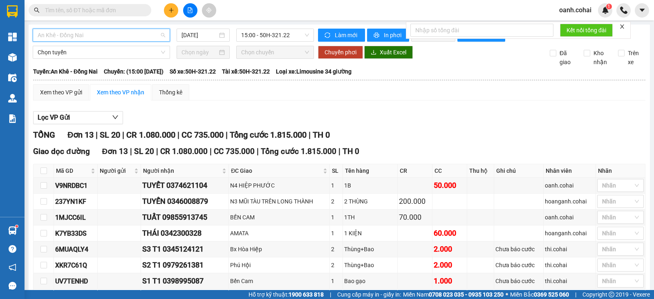
click at [133, 33] on span "An Khê - Đồng Nai" at bounding box center [102, 35] width 128 height 12
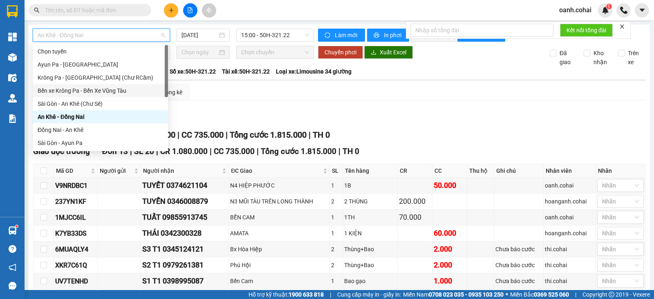
click at [104, 90] on div "Bến xe Krông Pa - Bến Xe Vũng Tàu" at bounding box center [101, 90] width 126 height 9
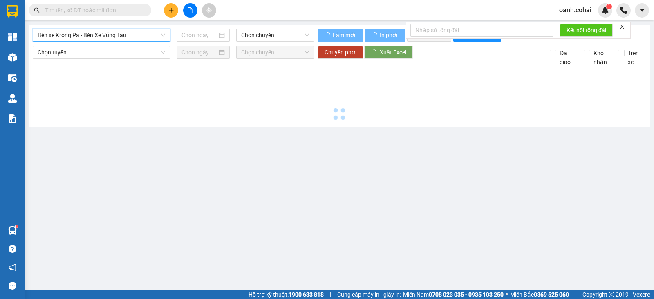
type input "[DATE]"
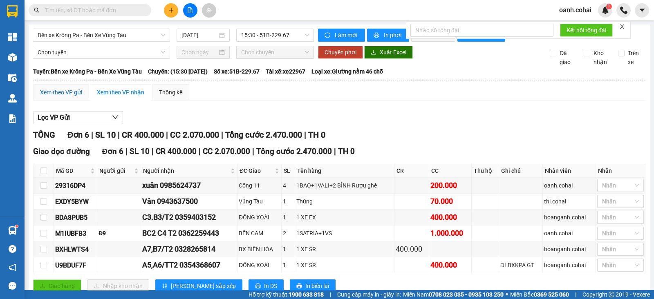
click at [62, 97] on div "Xem theo VP gửi" at bounding box center [61, 92] width 42 height 9
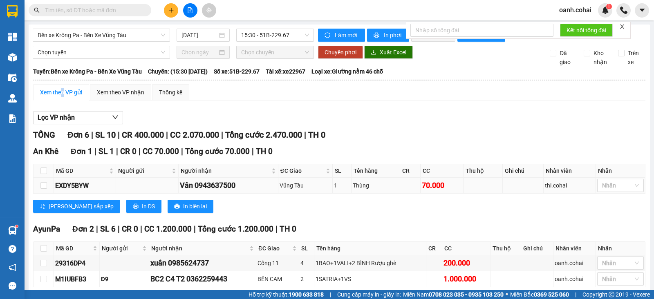
scroll to position [102, 0]
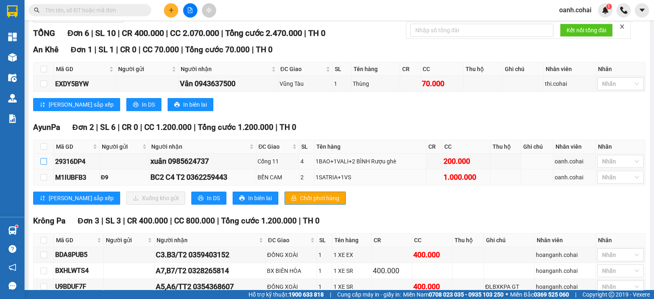
drag, startPoint x: 43, startPoint y: 167, endPoint x: 82, endPoint y: 190, distance: 44.7
click at [43, 165] on input "checkbox" at bounding box center [43, 161] width 7 height 7
checkbox input "true"
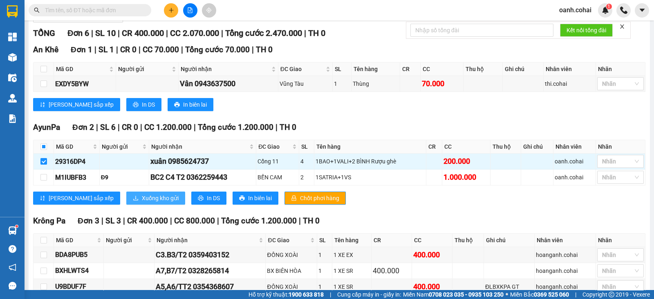
click at [142, 201] on span "Xuống kho gửi" at bounding box center [160, 198] width 37 height 9
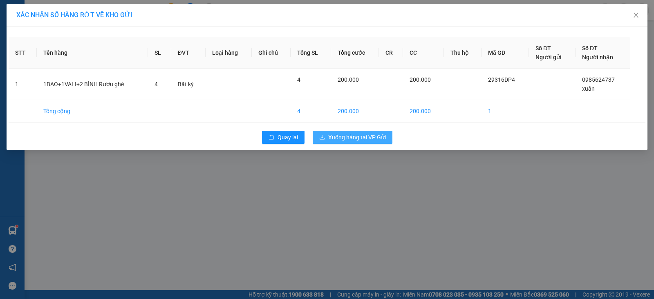
click at [361, 140] on span "Xuống hàng tại VP Gửi" at bounding box center [357, 137] width 58 height 9
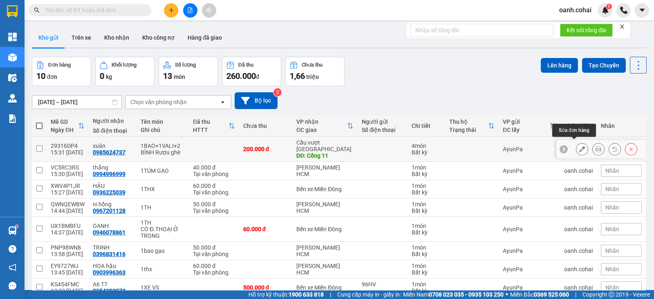
click at [579, 148] on icon at bounding box center [582, 149] width 6 height 6
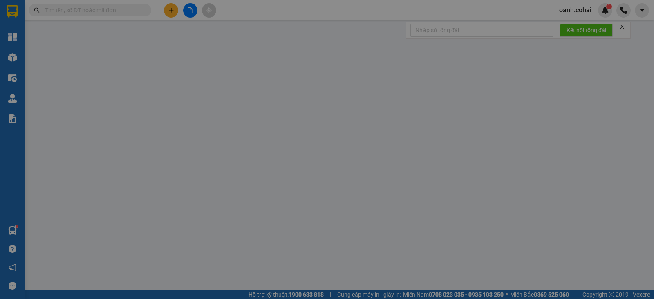
type input "0985624737"
type input "xuân"
type input "Cổng 11"
type input "200.000"
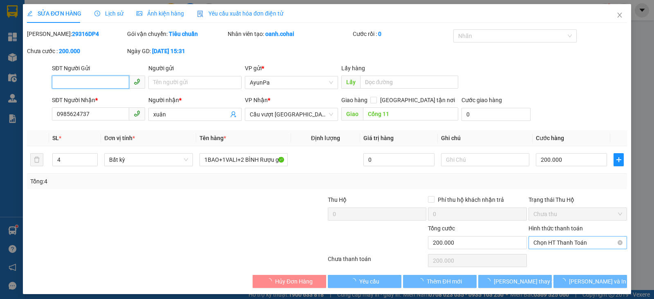
scroll to position [0, 0]
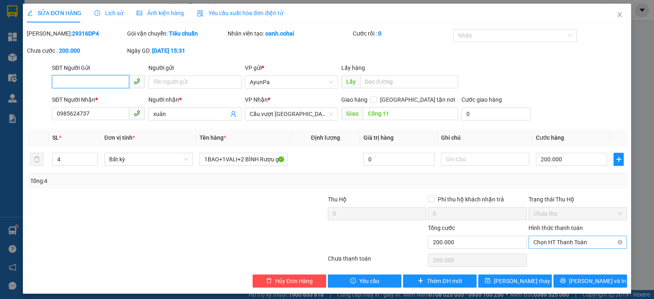
click at [554, 245] on span "Chọn HT Thanh Toán" at bounding box center [578, 242] width 89 height 12
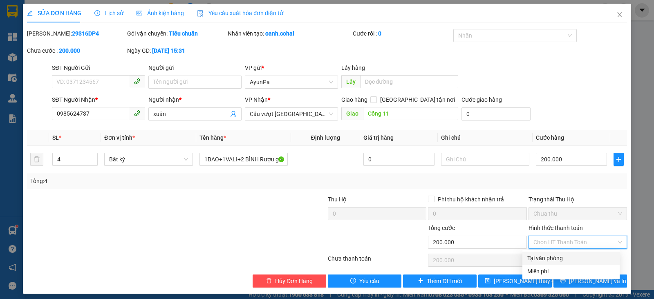
click at [547, 257] on div "Tại văn phòng" at bounding box center [571, 258] width 88 height 9
type input "0"
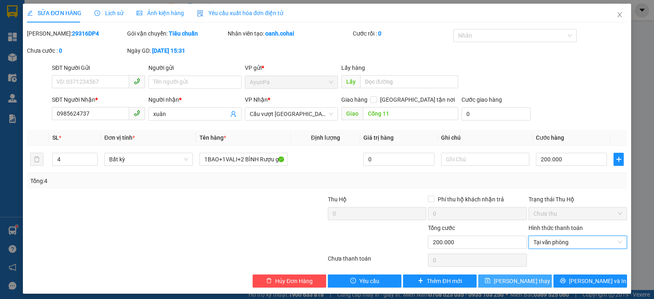
click at [521, 285] on span "[PERSON_NAME] thay đổi" at bounding box center [526, 281] width 65 height 9
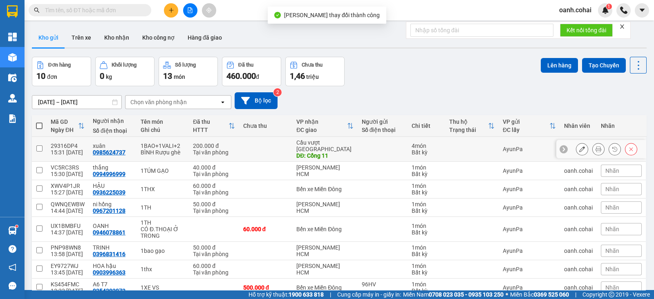
click at [346, 144] on div "Cầu vượt [GEOGRAPHIC_DATA]" at bounding box center [324, 145] width 57 height 13
checkbox input "true"
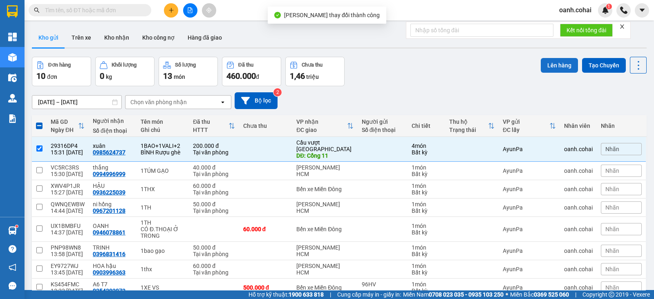
click at [557, 62] on button "Lên hàng" at bounding box center [559, 65] width 37 height 15
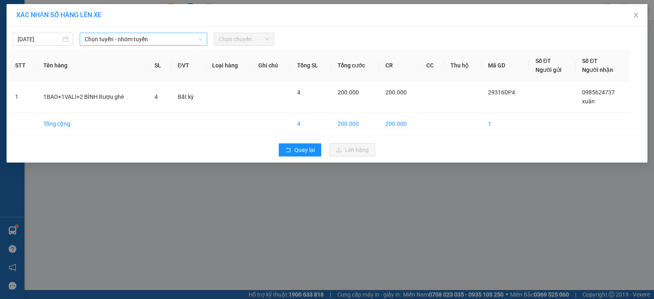
click at [142, 33] on span "Chọn tuyến - nhóm tuyến" at bounding box center [144, 39] width 118 height 12
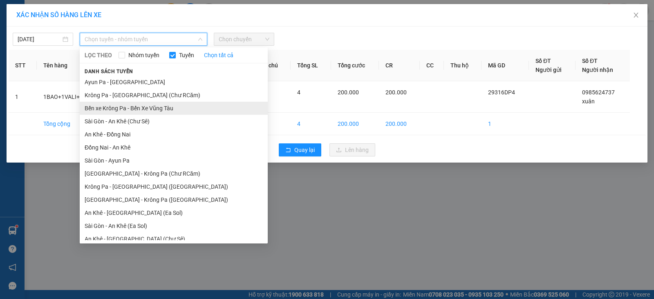
click at [135, 109] on li "Bến xe Krông Pa - Bến Xe Vũng Tàu" at bounding box center [174, 108] width 188 height 13
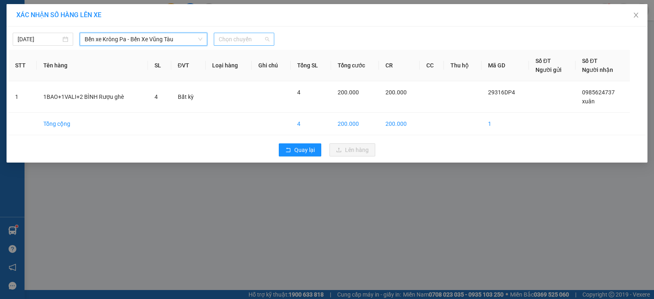
click at [254, 40] on span "Chọn chuyến" at bounding box center [244, 39] width 51 height 12
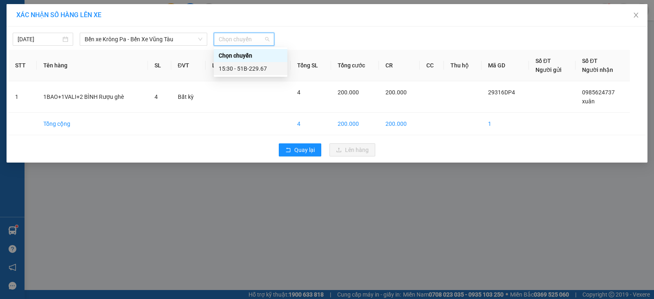
drag, startPoint x: 260, startPoint y: 70, endPoint x: 277, endPoint y: 80, distance: 19.6
click at [261, 70] on div "15:30 - 51B-229.67" at bounding box center [251, 68] width 64 height 9
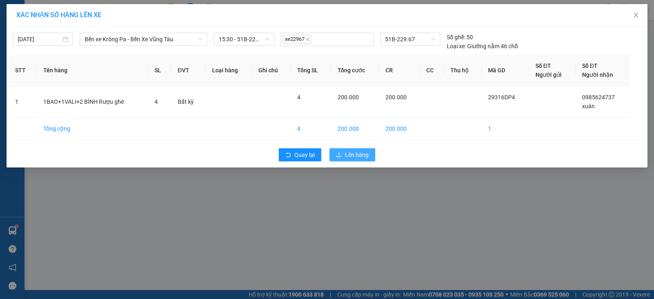
click at [352, 155] on span "Lên hàng" at bounding box center [357, 154] width 24 height 9
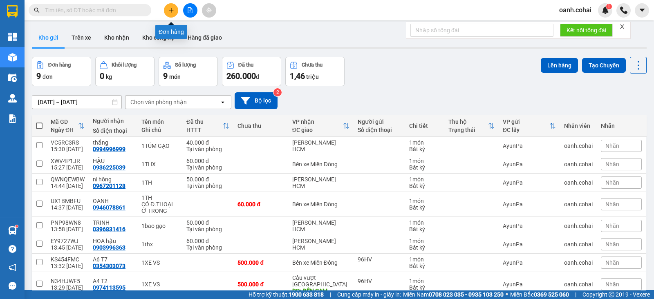
click at [171, 12] on button at bounding box center [171, 10] width 14 height 14
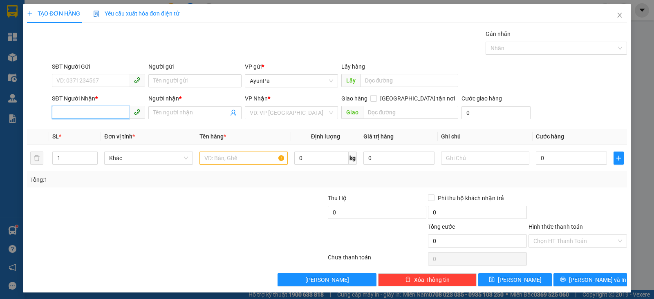
click at [97, 108] on input "SĐT Người Nhận *" at bounding box center [90, 112] width 77 height 13
type input "0"
click at [94, 126] on div "0347091645 - THÀNH" at bounding box center [97, 128] width 82 height 9
type input "0347091645"
type input "THÀNH"
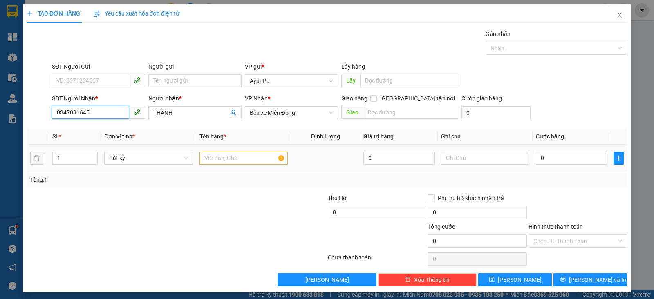
type input "0347091645"
click at [235, 173] on div "Tổng: 1" at bounding box center [327, 180] width 600 height 16
click at [237, 161] on input "text" at bounding box center [244, 158] width 88 height 13
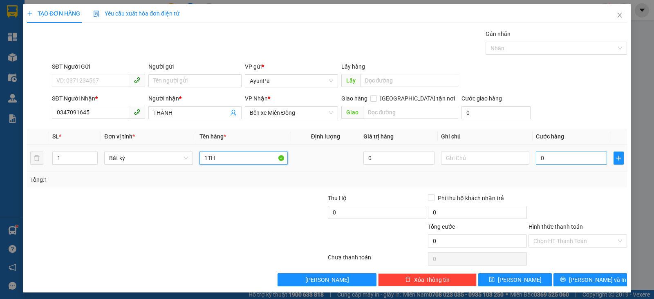
type input "1TH"
click at [566, 164] on input "0" at bounding box center [571, 158] width 71 height 13
type input "6"
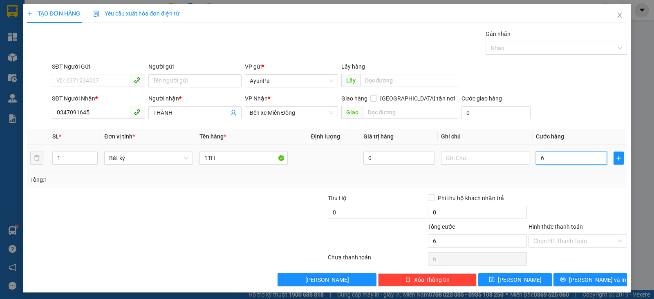
type input "60"
type input "60.000"
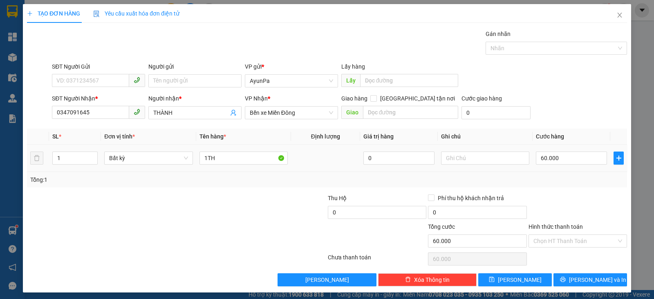
click at [559, 189] on div "Transit Pickup Surcharge Ids Transit Deliver Surcharge Ids Transit Deliver Surc…" at bounding box center [327, 157] width 600 height 257
drag, startPoint x: 558, startPoint y: 243, endPoint x: 555, endPoint y: 248, distance: 5.1
click at [558, 243] on input "Hình thức thanh toán" at bounding box center [575, 241] width 83 height 12
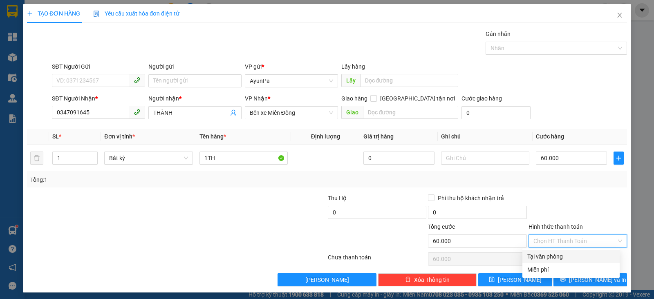
click at [543, 259] on div "Tại văn phòng" at bounding box center [571, 256] width 88 height 9
type input "0"
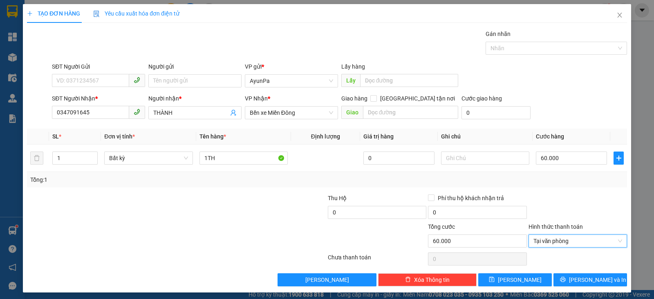
click at [563, 289] on div "TẠO ĐƠN HÀNG Yêu cầu xuất hóa đơn điện tử Transit Pickup Surcharge Ids Transit …" at bounding box center [327, 148] width 608 height 289
click at [566, 279] on icon "printer" at bounding box center [563, 280] width 6 height 6
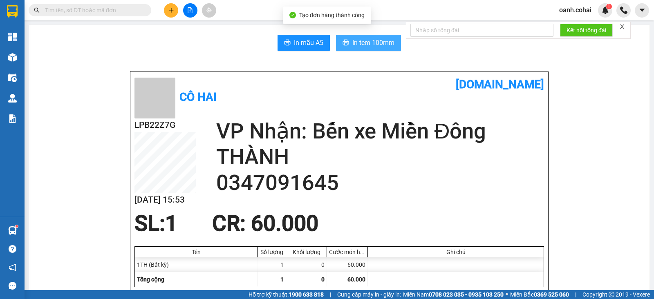
click at [352, 43] on span "In tem 100mm" at bounding box center [373, 43] width 42 height 10
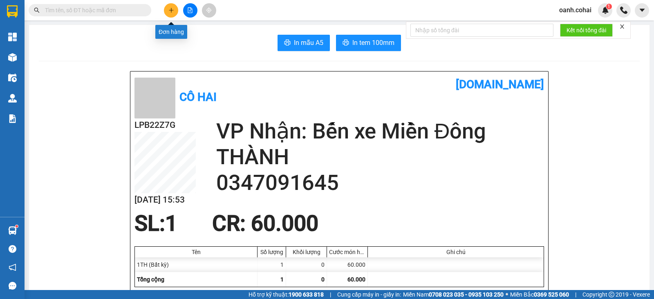
click at [170, 15] on button at bounding box center [171, 10] width 14 height 14
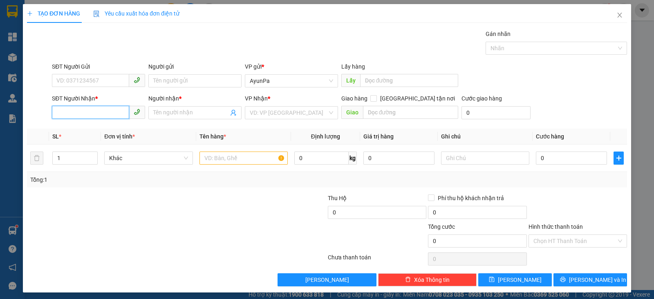
click at [98, 113] on input "SĐT Người Nhận *" at bounding box center [90, 112] width 77 height 13
type input "0913497177"
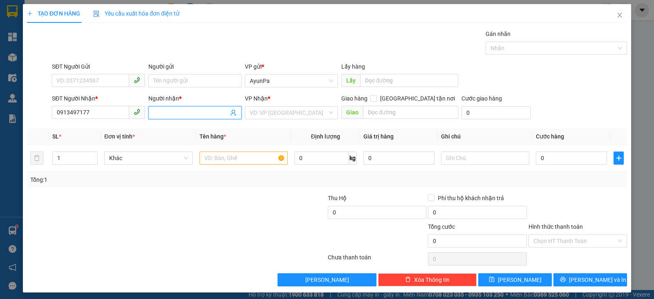
click at [171, 107] on span at bounding box center [194, 112] width 93 height 13
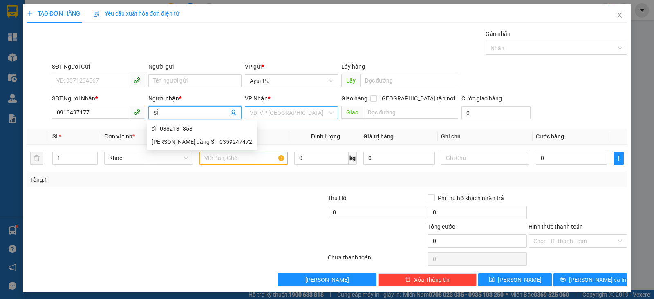
type input "SỈ"
click at [274, 109] on input "search" at bounding box center [289, 113] width 78 height 12
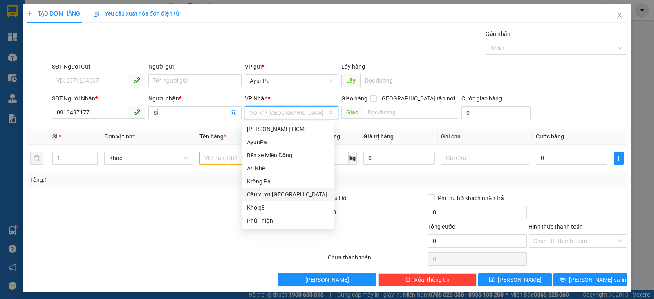
drag, startPoint x: 281, startPoint y: 195, endPoint x: 316, endPoint y: 172, distance: 42.1
click at [283, 195] on div "Cầu vượt [GEOGRAPHIC_DATA]" at bounding box center [288, 194] width 82 height 9
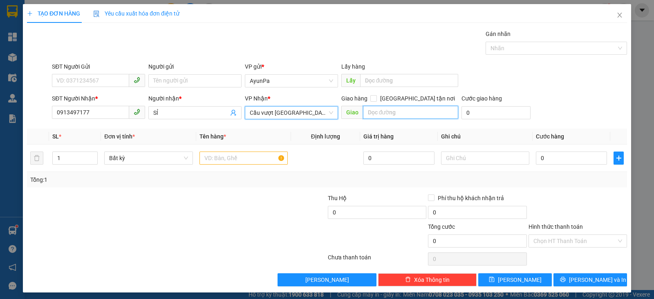
click at [392, 110] on input "text" at bounding box center [411, 112] width 96 height 13
type input "BXE AN SƯƠNG"
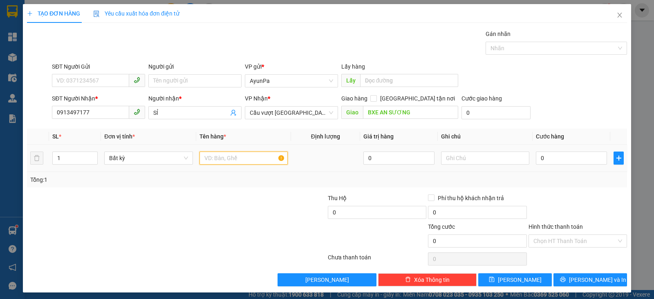
click at [240, 157] on input "text" at bounding box center [244, 158] width 88 height 13
type input "1TH"
click at [538, 158] on input "0" at bounding box center [571, 158] width 71 height 13
type input "7"
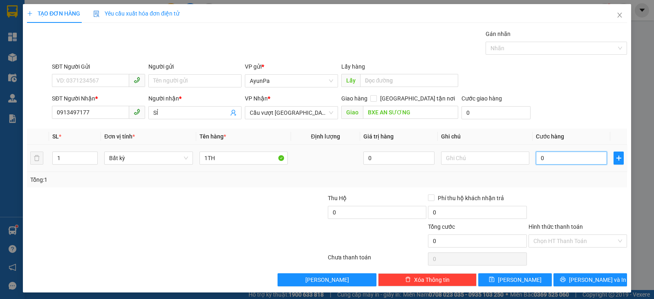
type input "7"
type input "70"
type input "70.000"
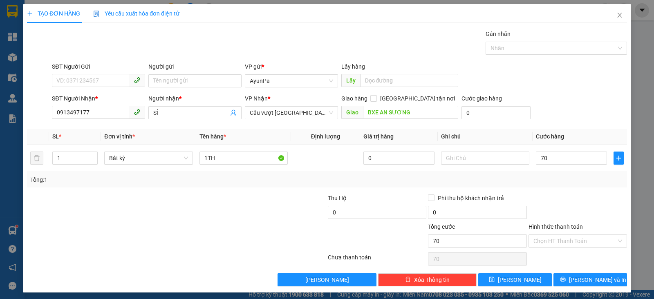
type input "70.000"
click at [543, 183] on div "Tổng: 1" at bounding box center [327, 179] width 594 height 9
click at [589, 237] on input "Hình thức thanh toán" at bounding box center [575, 241] width 83 height 12
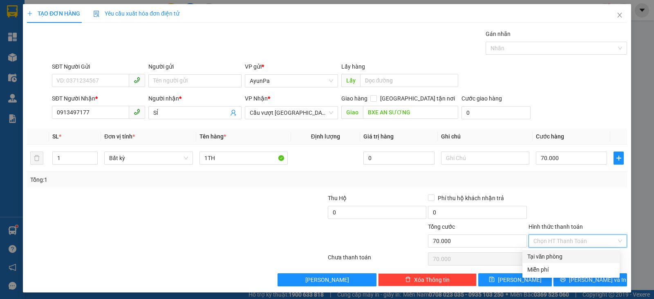
click at [547, 254] on div "Tại văn phòng" at bounding box center [571, 256] width 88 height 9
type input "0"
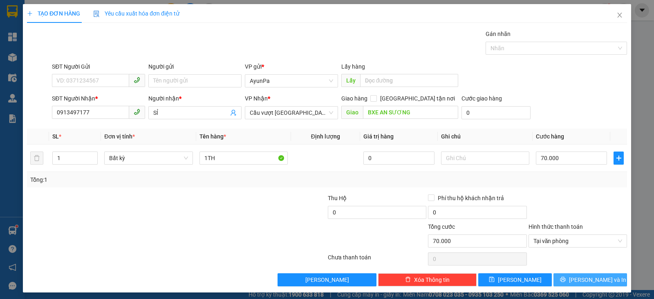
click at [574, 274] on button "[PERSON_NAME] và In" at bounding box center [591, 280] width 74 height 13
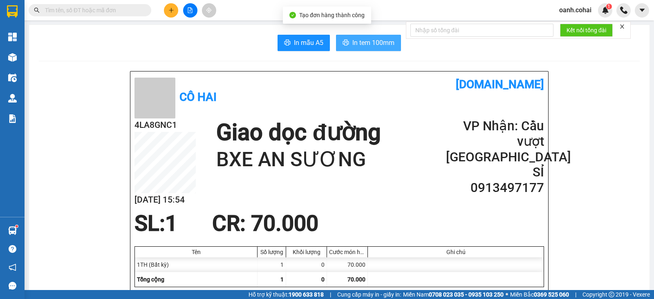
click at [368, 40] on span "In tem 100mm" at bounding box center [373, 43] width 42 height 10
click at [194, 14] on button at bounding box center [190, 10] width 14 height 14
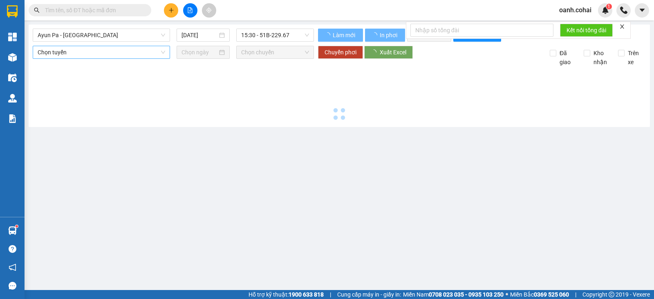
click at [129, 37] on span "Ayun Pa - [GEOGRAPHIC_DATA]" at bounding box center [102, 35] width 128 height 12
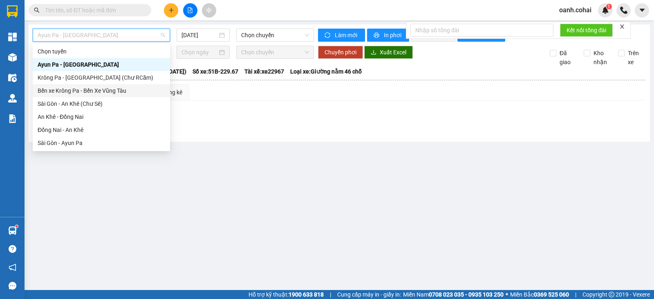
click at [95, 88] on div "Bến xe Krông Pa - Bến Xe Vũng Tàu" at bounding box center [102, 90] width 128 height 9
type input "[DATE]"
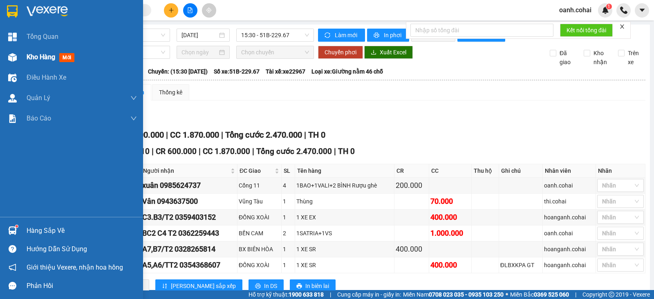
click at [53, 51] on div "Kho hàng mới" at bounding box center [82, 57] width 110 height 20
click at [47, 53] on span "Kho hàng" at bounding box center [41, 57] width 29 height 8
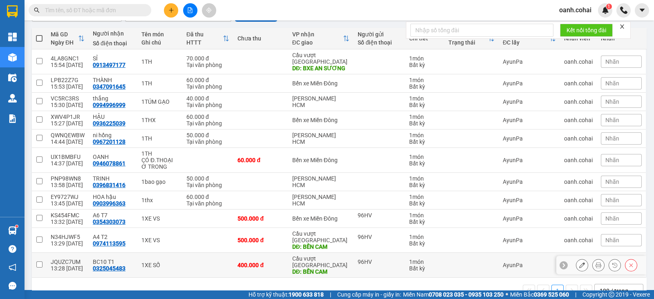
scroll to position [37, 0]
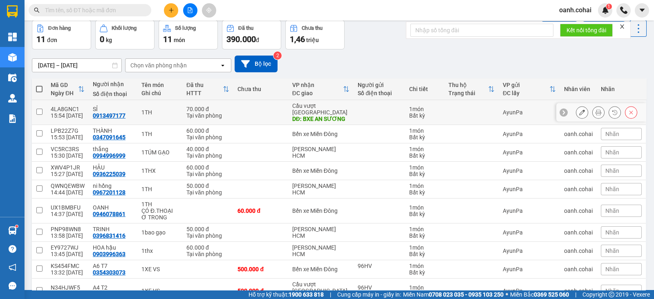
click at [285, 112] on td at bounding box center [260, 112] width 54 height 25
checkbox input "true"
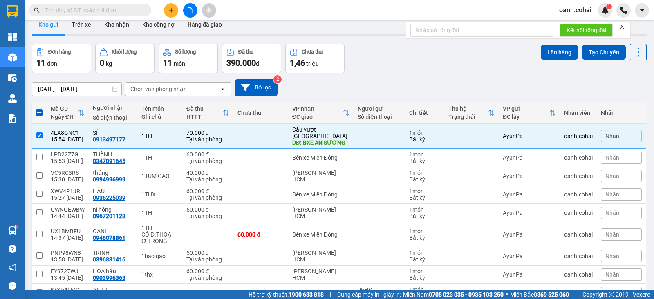
scroll to position [0, 0]
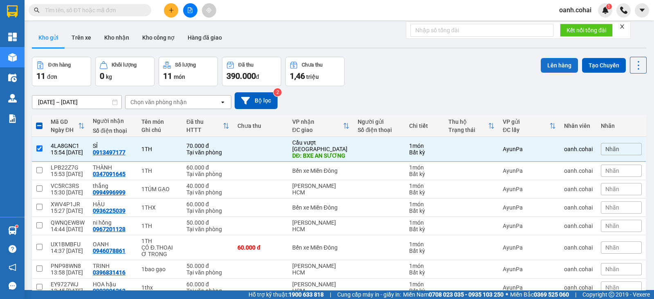
click at [542, 66] on button "Lên hàng" at bounding box center [559, 65] width 37 height 15
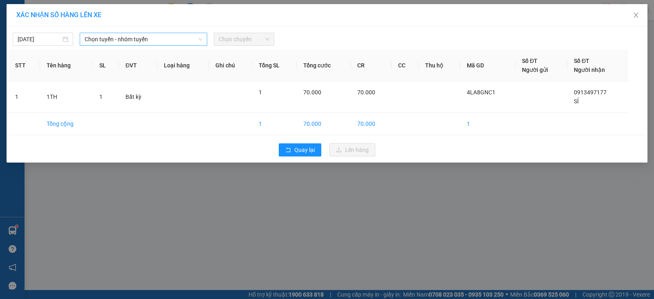
click at [114, 40] on span "Chọn tuyến - nhóm tuyến" at bounding box center [144, 39] width 118 height 12
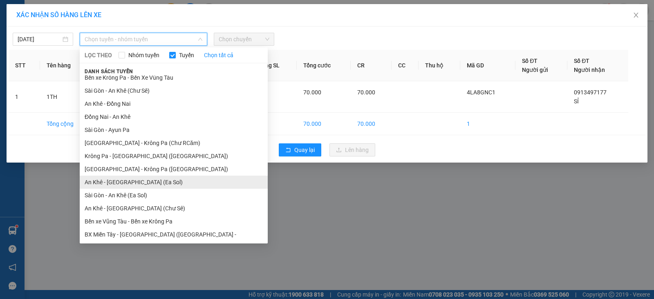
scroll to position [45, 0]
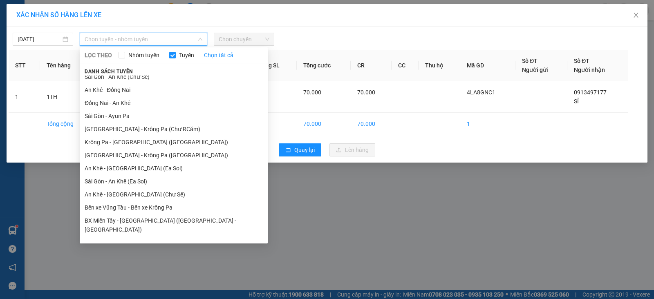
click at [116, 237] on li "BX Krông Pa - BX Miền Tây ([GEOGRAPHIC_DATA] - [GEOGRAPHIC_DATA])" at bounding box center [174, 247] width 188 height 22
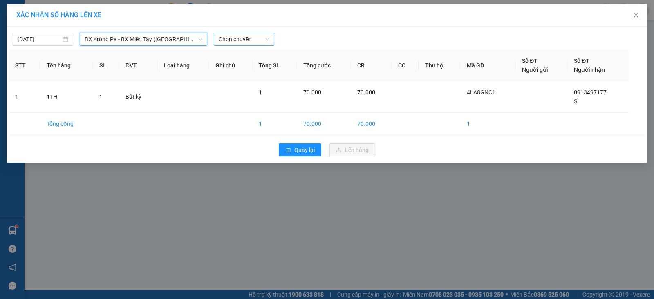
drag, startPoint x: 263, startPoint y: 38, endPoint x: 263, endPoint y: 43, distance: 4.9
click at [263, 38] on span "Chọn chuyến" at bounding box center [244, 39] width 51 height 12
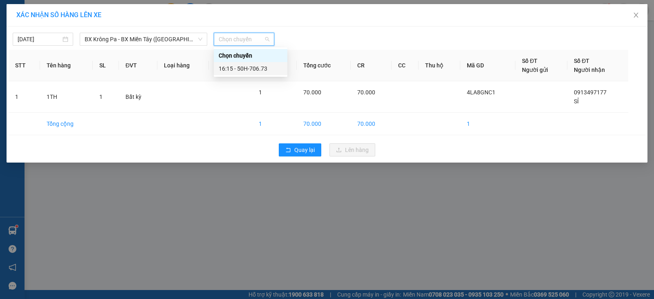
click at [258, 68] on div "16:15 - 50H-706.73" at bounding box center [251, 68] width 64 height 9
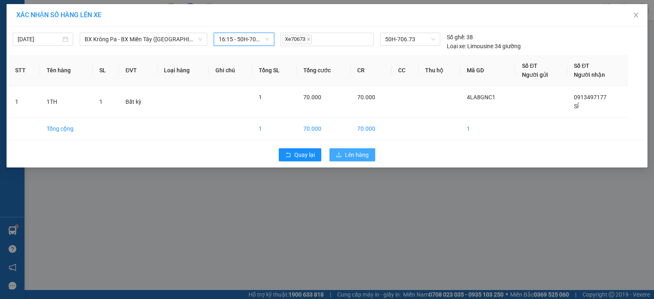
drag, startPoint x: 371, startPoint y: 161, endPoint x: 370, endPoint y: 155, distance: 5.9
click at [371, 159] on div "Quay lại Lên hàng" at bounding box center [327, 154] width 637 height 21
click at [364, 153] on span "Lên hàng" at bounding box center [357, 154] width 24 height 9
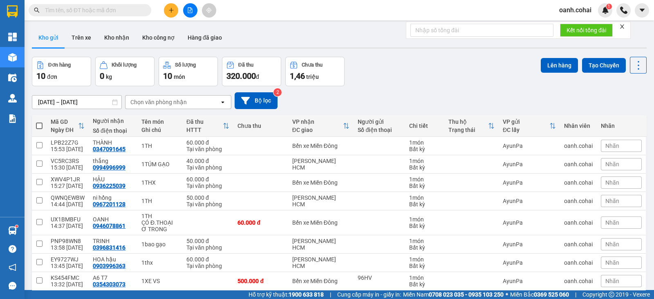
click at [174, 13] on button at bounding box center [171, 10] width 14 height 14
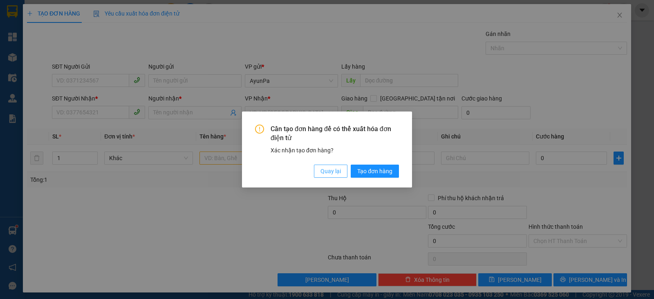
drag, startPoint x: 341, startPoint y: 166, endPoint x: 281, endPoint y: 175, distance: 59.9
click at [341, 166] on button "Quay lại" at bounding box center [331, 171] width 34 height 13
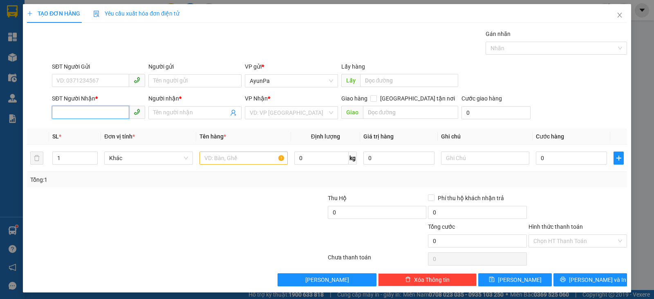
click at [66, 109] on input "SĐT Người Nhận *" at bounding box center [90, 112] width 77 height 13
paste input "0374076740"
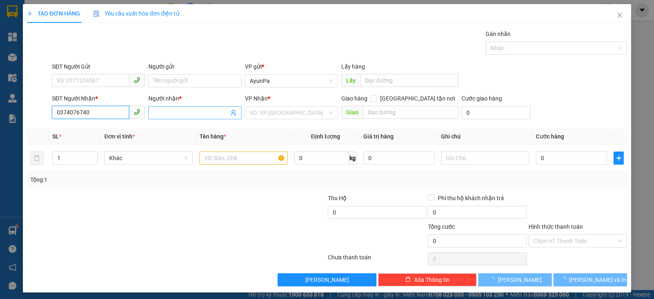
type input "0374076740"
click at [167, 106] on span at bounding box center [194, 112] width 93 height 13
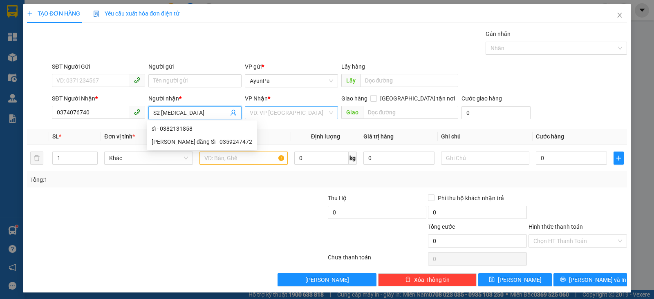
type input "S2 [MEDICAL_DATA]"
click at [288, 110] on input "search" at bounding box center [289, 113] width 78 height 12
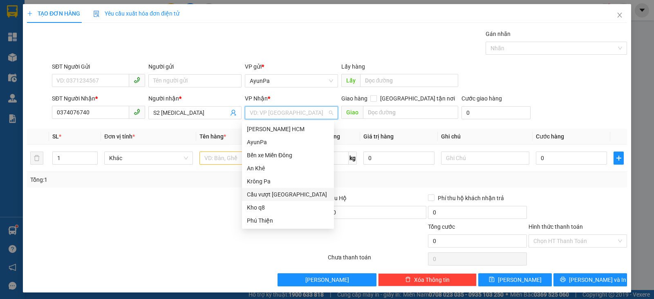
drag, startPoint x: 277, startPoint y: 197, endPoint x: 295, endPoint y: 184, distance: 22.5
click at [278, 197] on div "Cầu vượt [GEOGRAPHIC_DATA]" at bounding box center [288, 194] width 82 height 9
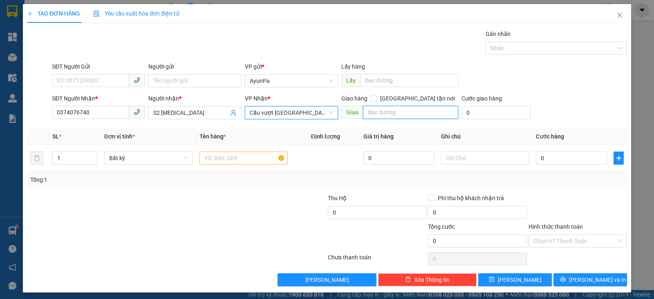
click at [392, 113] on input "text" at bounding box center [411, 112] width 96 height 13
type input "AN SƯƠNG"
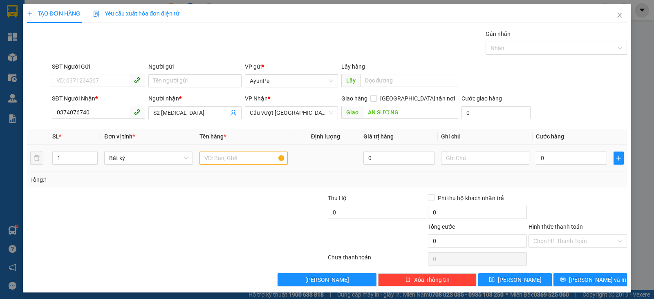
click at [245, 170] on td at bounding box center [243, 158] width 95 height 27
click at [247, 162] on input "text" at bounding box center [244, 158] width 88 height 13
type input "1B"
click at [573, 157] on input "0" at bounding box center [571, 158] width 71 height 13
type input "1"
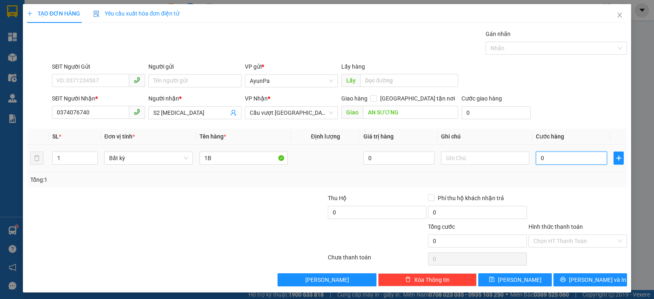
type input "1"
type input "1.000"
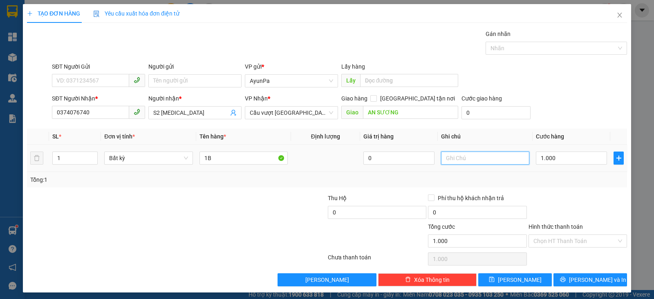
click at [494, 160] on input "text" at bounding box center [485, 158] width 88 height 13
type input "TXE THU"
click at [543, 200] on div at bounding box center [578, 208] width 100 height 29
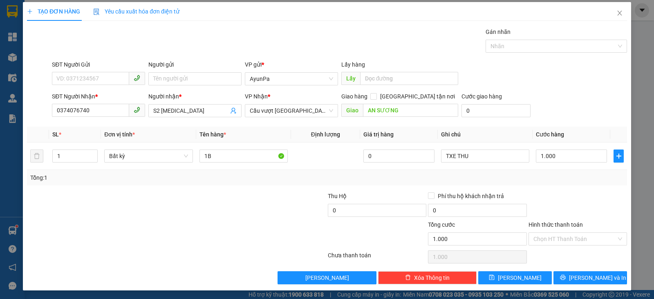
scroll to position [2, 0]
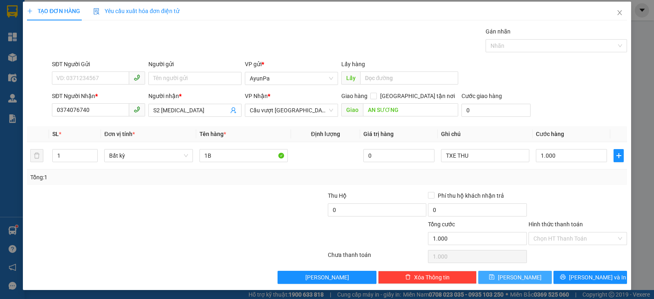
click at [488, 277] on button "[PERSON_NAME]" at bounding box center [515, 277] width 74 height 13
type input "0"
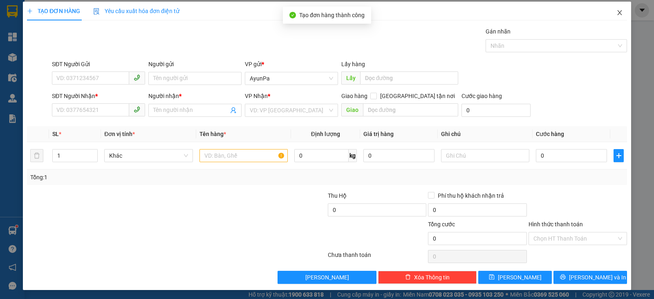
click at [611, 9] on span "Close" at bounding box center [619, 13] width 23 height 23
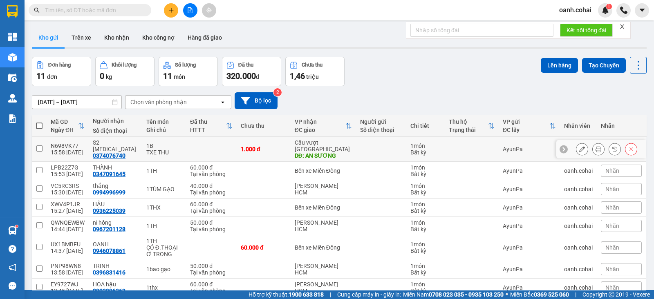
drag, startPoint x: 233, startPoint y: 147, endPoint x: 347, endPoint y: 114, distance: 118.2
click at [237, 146] on td "1.000 đ" at bounding box center [264, 149] width 54 height 25
checkbox input "true"
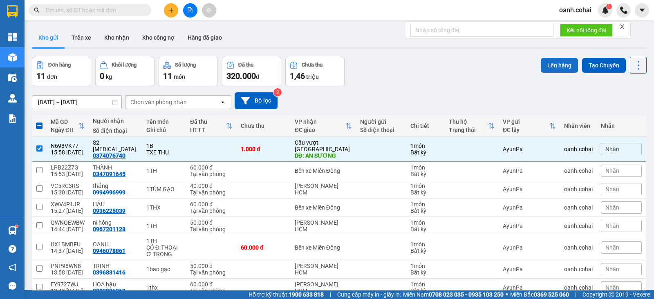
click at [555, 65] on button "Lên hàng" at bounding box center [559, 65] width 37 height 15
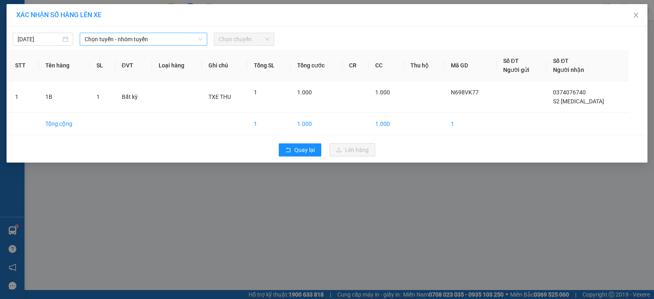
click at [110, 38] on span "Chọn tuyến - nhóm tuyến" at bounding box center [144, 39] width 118 height 12
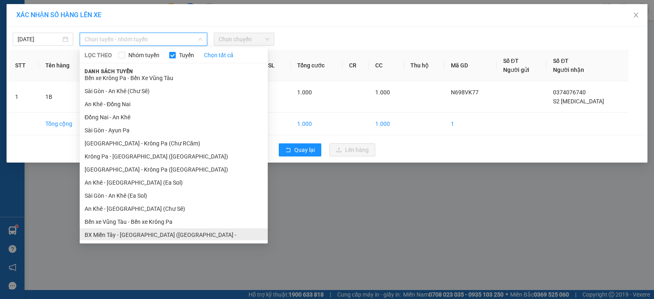
scroll to position [45, 0]
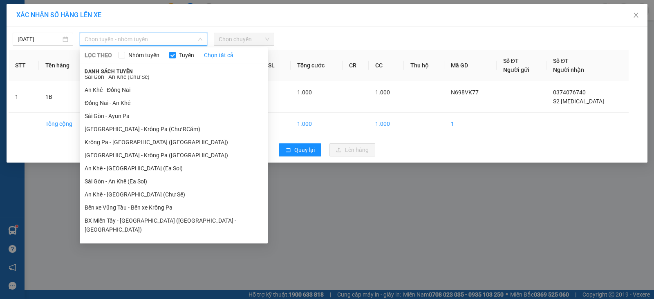
click at [135, 236] on li "BX Krông Pa - BX Miền Tây ([GEOGRAPHIC_DATA] - [GEOGRAPHIC_DATA])" at bounding box center [174, 247] width 188 height 22
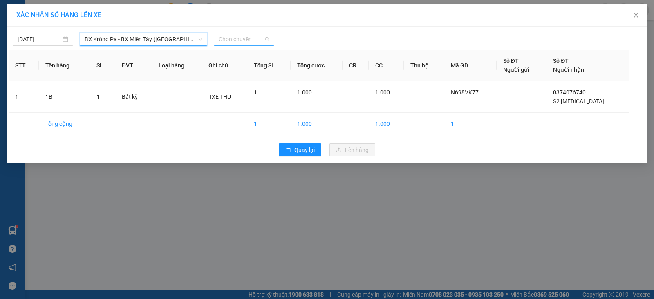
click at [252, 38] on span "Chọn chuyến" at bounding box center [244, 39] width 51 height 12
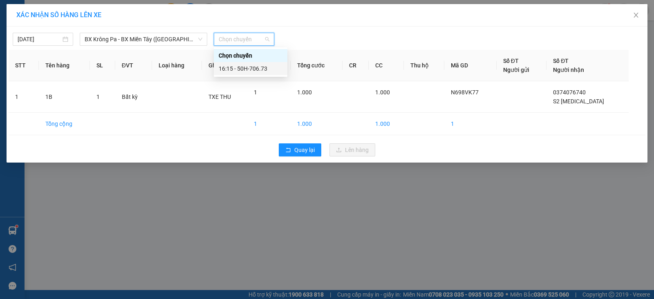
drag, startPoint x: 260, startPoint y: 71, endPoint x: 265, endPoint y: 70, distance: 5.8
click at [260, 71] on div "16:15 - 50H-706.73" at bounding box center [251, 68] width 64 height 9
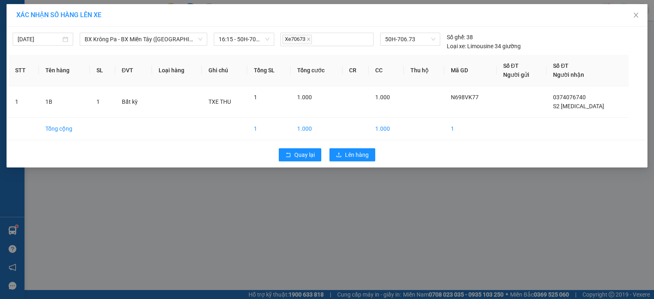
click at [366, 162] on div "Quay lại Lên hàng" at bounding box center [327, 154] width 637 height 21
click at [366, 157] on span "Lên hàng" at bounding box center [357, 154] width 24 height 9
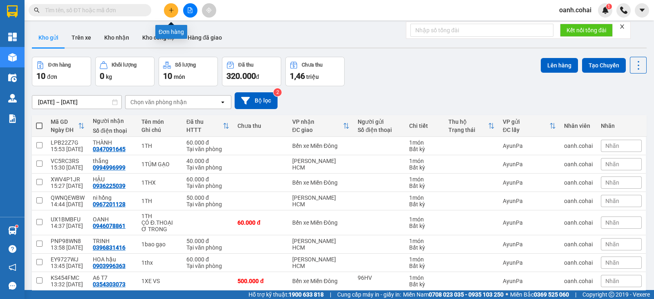
click at [173, 6] on button at bounding box center [171, 10] width 14 height 14
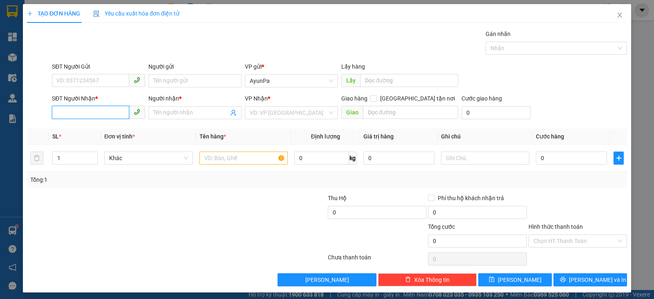
click at [106, 113] on input "SĐT Người Nhận *" at bounding box center [90, 112] width 77 height 13
type input "0903300406"
click at [104, 126] on div "0903300406 - BỬU" at bounding box center [97, 128] width 82 height 9
type input "BỬU"
type input "0903300406"
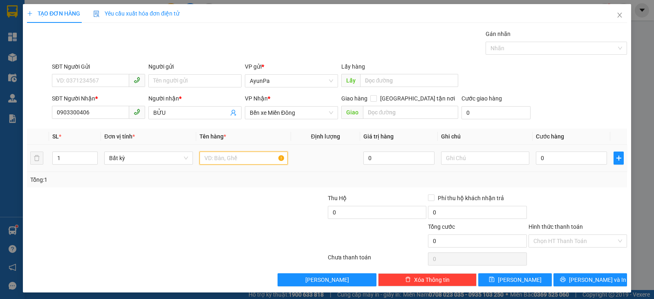
click at [238, 154] on input "text" at bounding box center [244, 158] width 88 height 13
type input "1TH MÁY IN"
click at [568, 152] on input "0" at bounding box center [571, 158] width 71 height 13
type input "7"
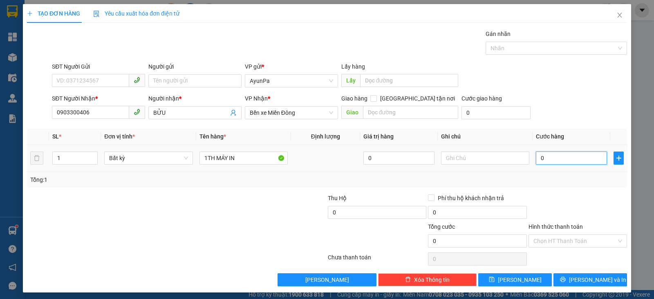
type input "7"
type input "70"
click at [581, 194] on div at bounding box center [578, 208] width 100 height 29
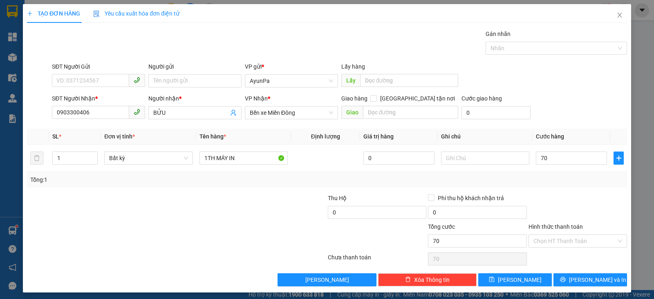
type input "70.000"
click at [550, 246] on input "Hình thức thanh toán" at bounding box center [575, 241] width 83 height 12
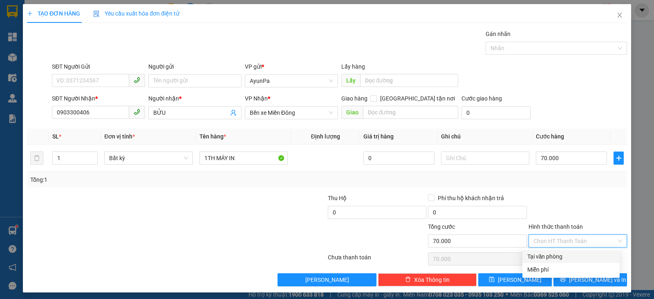
click at [550, 253] on div "Tại văn phòng" at bounding box center [571, 256] width 88 height 9
type input "0"
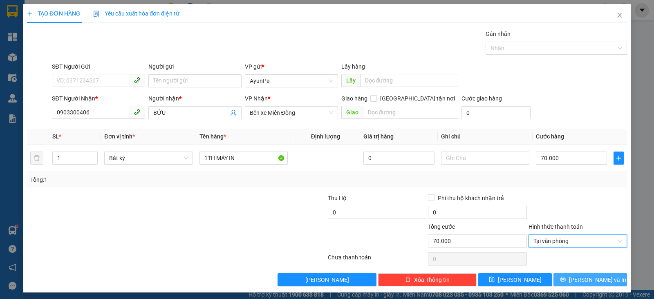
click at [562, 281] on button "[PERSON_NAME] và In" at bounding box center [591, 280] width 74 height 13
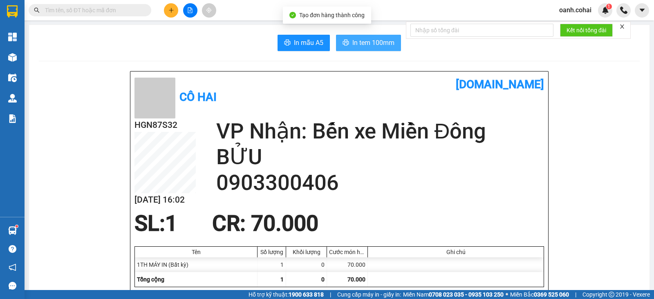
click at [355, 39] on span "In tem 100mm" at bounding box center [373, 43] width 42 height 10
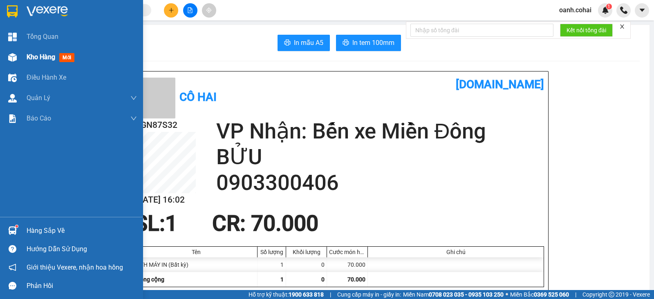
click at [46, 56] on span "Kho hàng" at bounding box center [41, 57] width 29 height 8
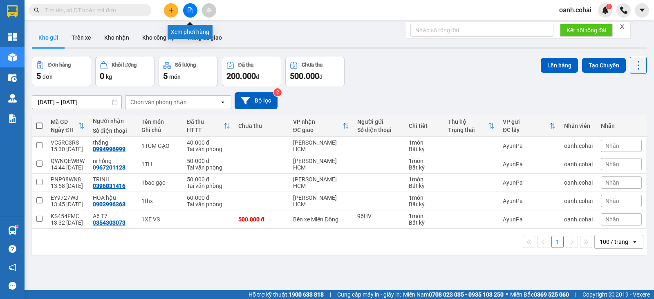
click at [186, 9] on button at bounding box center [190, 10] width 14 height 14
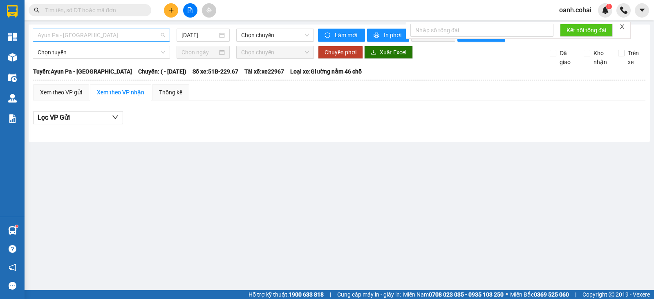
click at [148, 37] on span "Ayun Pa - [GEOGRAPHIC_DATA]" at bounding box center [102, 35] width 128 height 12
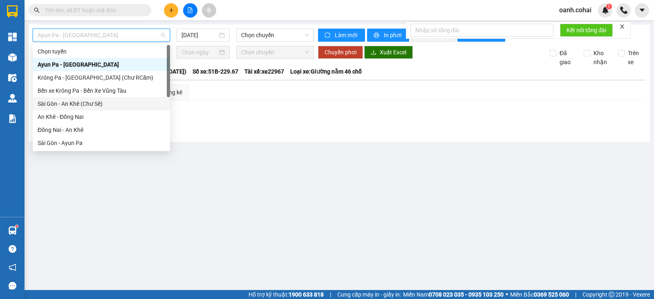
scroll to position [118, 0]
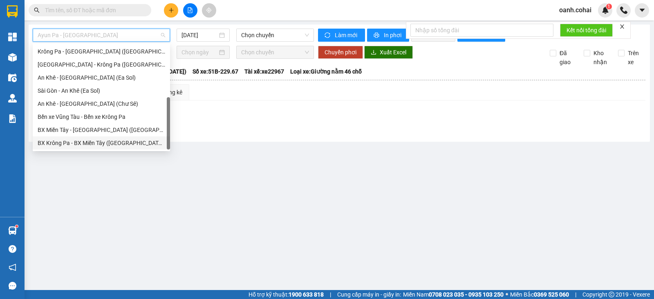
click at [93, 143] on div "BX Krông Pa - BX Miền Tây ([GEOGRAPHIC_DATA] - [GEOGRAPHIC_DATA])" at bounding box center [102, 143] width 128 height 9
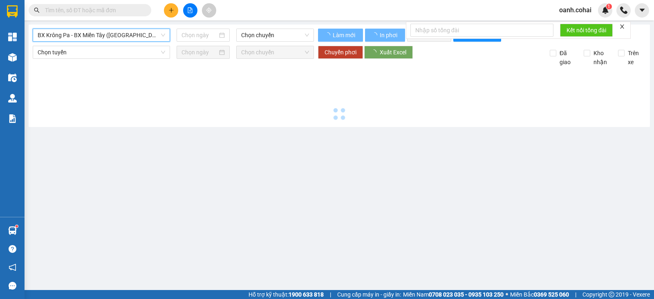
type input "[DATE]"
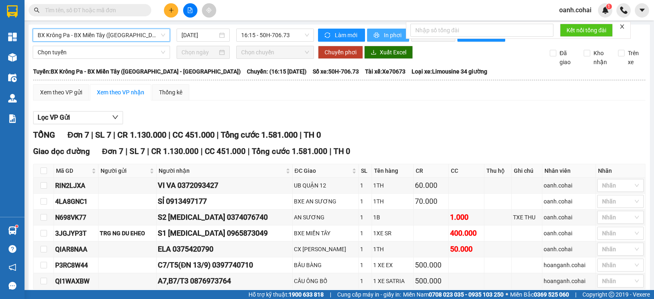
click at [384, 29] on button "In phơi" at bounding box center [388, 35] width 42 height 13
click at [121, 32] on span "BX Krông Pa - BX Miền Tây ([GEOGRAPHIC_DATA] - [GEOGRAPHIC_DATA])" at bounding box center [102, 35] width 128 height 12
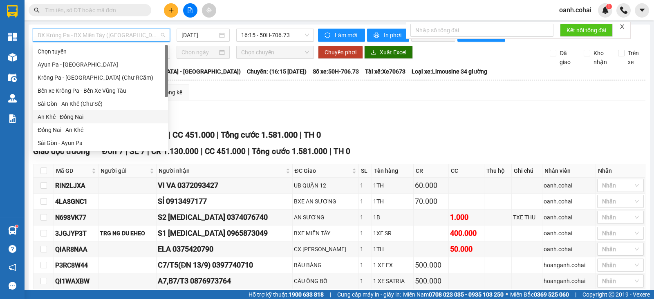
click at [75, 113] on div "An Khê - Đồng Nai" at bounding box center [101, 116] width 126 height 9
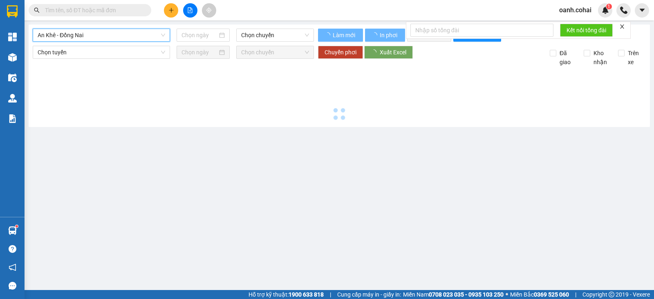
type input "[DATE]"
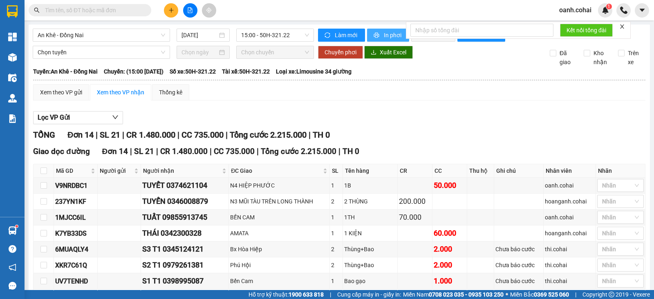
click at [386, 36] on span "In phơi" at bounding box center [393, 35] width 19 height 9
click at [138, 34] on span "An Khê - Đồng Nai" at bounding box center [102, 35] width 128 height 12
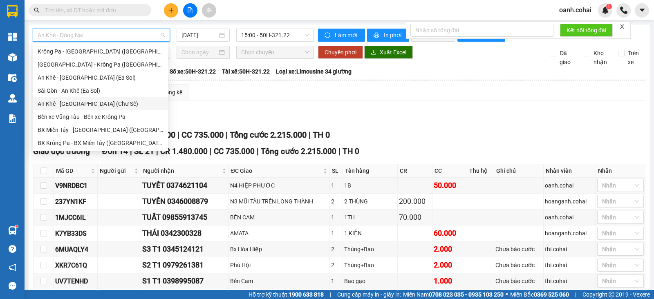
scroll to position [16, 0]
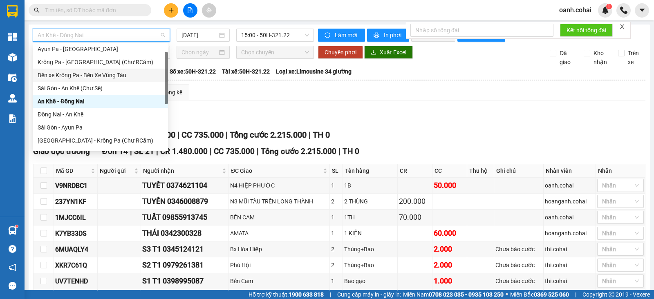
click at [111, 74] on div "Bến xe Krông Pa - Bến Xe Vũng Tàu" at bounding box center [101, 75] width 126 height 9
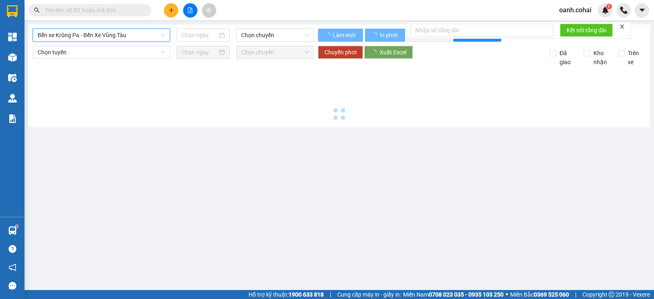
type input "[DATE]"
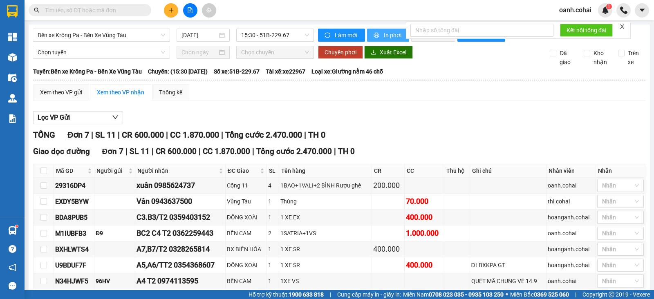
click at [389, 33] on span "In phơi" at bounding box center [393, 35] width 19 height 9
click at [128, 6] on input "text" at bounding box center [93, 10] width 97 height 9
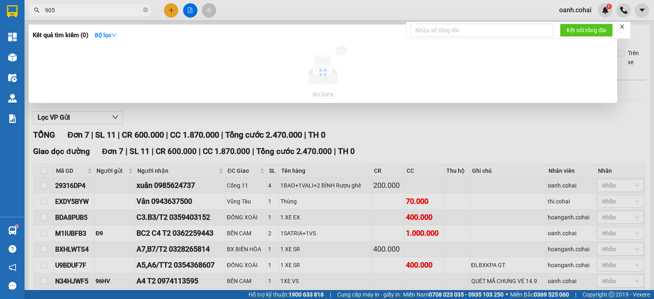
type input "905"
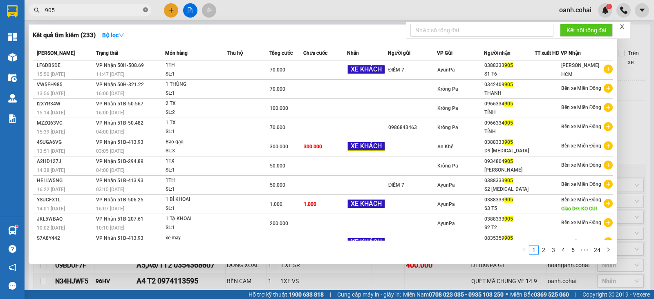
click at [145, 9] on icon "close-circle" at bounding box center [145, 9] width 5 height 5
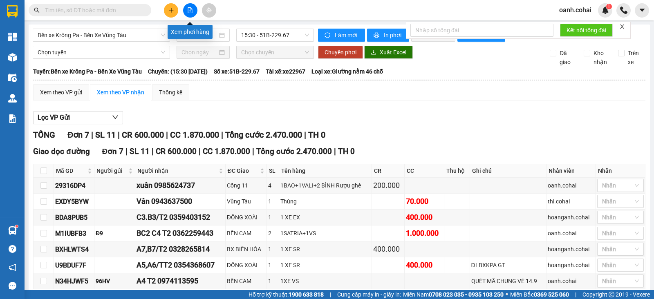
click at [192, 3] on button at bounding box center [190, 10] width 14 height 14
click at [156, 37] on span "Bến xe Krông Pa - Bến Xe Vũng Tàu" at bounding box center [102, 35] width 128 height 12
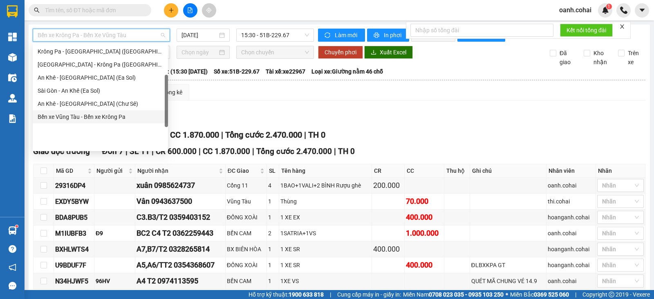
scroll to position [67, 0]
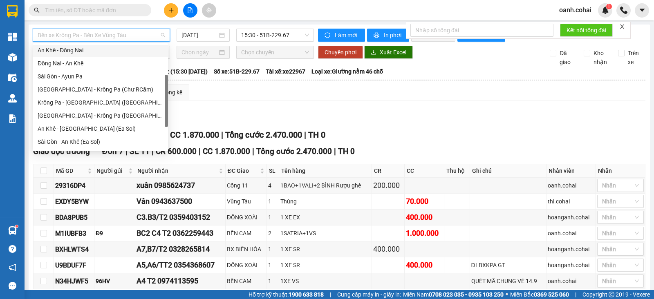
click at [78, 46] on div "An Khê - Đồng Nai" at bounding box center [101, 50] width 126 height 9
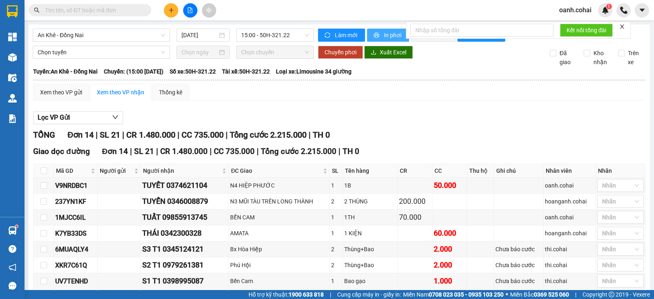
click at [393, 32] on span "In phơi" at bounding box center [393, 35] width 19 height 9
click at [582, 138] on div "TỔNG Đơn 14 | SL 21 | CR 1.480.000 | CC 735.000 | Tổng cước 2.215.000 | TH 0" at bounding box center [339, 135] width 613 height 13
click at [265, 38] on span "15:00 - 50H-321.22" at bounding box center [274, 35] width 67 height 12
click at [460, 132] on div "Lọc VP Gửi TỔNG Đơn 14 | SL 21 | CR 1.480.000 | CC 735.000 | Tổng cước 2.215.0…" at bounding box center [339, 268] width 613 height 323
click at [138, 39] on span "An Khê - Đồng Nai" at bounding box center [102, 35] width 128 height 12
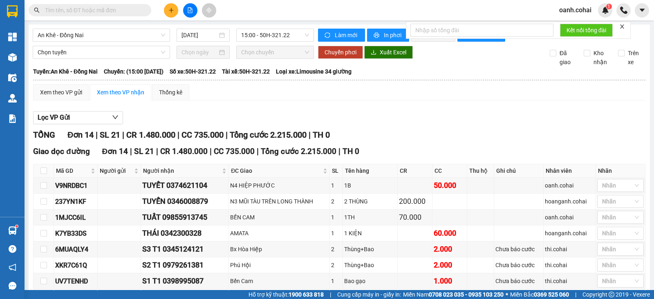
click at [350, 97] on div "Xem theo VP gửi Xem theo VP nhận Thống kê" at bounding box center [339, 92] width 613 height 16
click at [409, 123] on div "Lọc VP Gửi" at bounding box center [339, 117] width 613 height 13
click at [139, 36] on span "An Khê - Đồng Nai" at bounding box center [102, 35] width 128 height 12
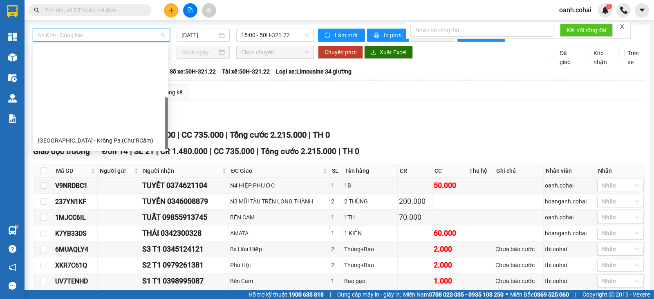
scroll to position [118, 0]
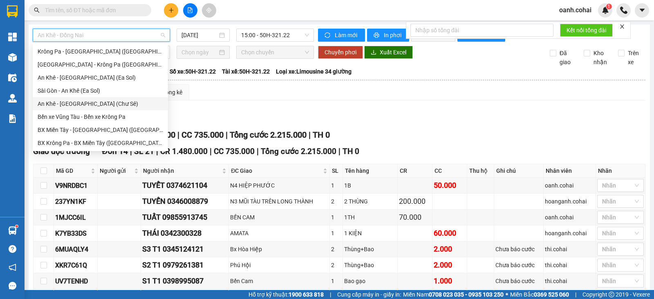
click at [93, 105] on div "An Khê - [GEOGRAPHIC_DATA] (Chư Sê)" at bounding box center [101, 103] width 126 height 9
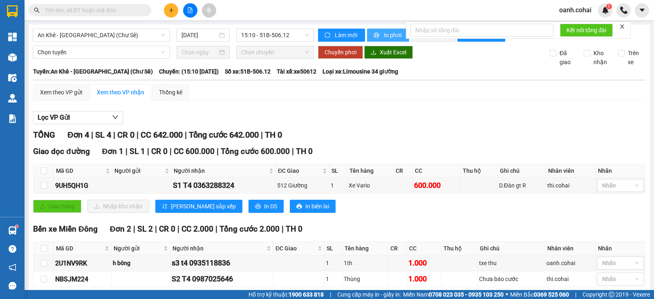
click at [387, 35] on span "In phơi" at bounding box center [393, 35] width 19 height 9
click at [127, 31] on span "An Khê - [GEOGRAPHIC_DATA] (Chư Sê)" at bounding box center [102, 35] width 128 height 12
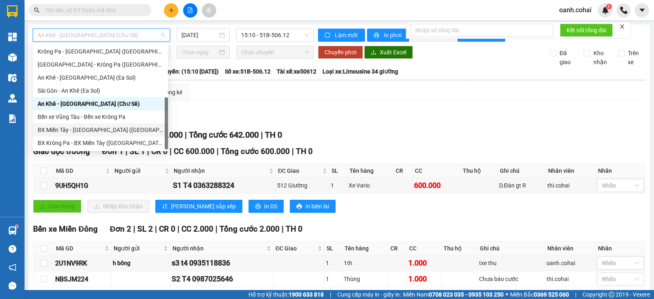
scroll to position [16, 0]
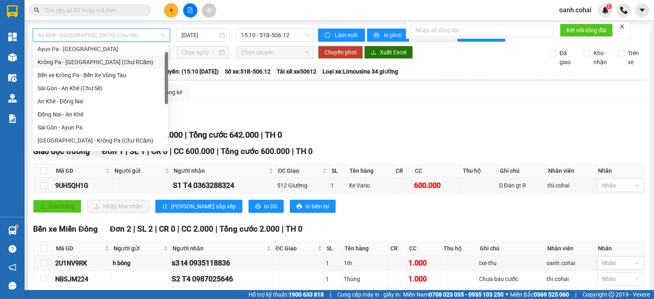
click at [103, 63] on div "Krông Pa - [GEOGRAPHIC_DATA] (Chư RCăm)" at bounding box center [101, 62] width 126 height 9
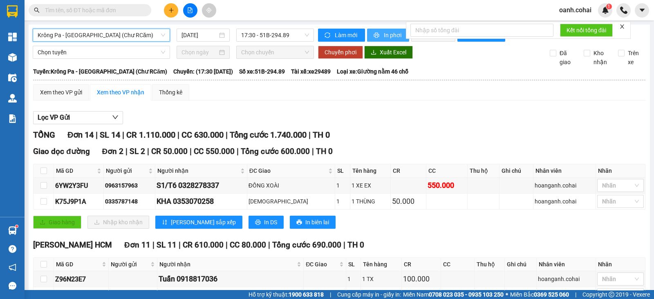
click at [387, 33] on span "In phơi" at bounding box center [393, 35] width 19 height 9
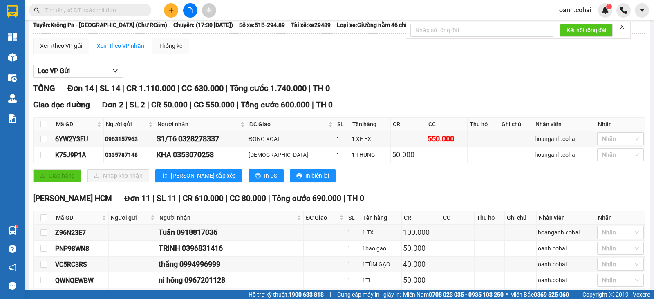
scroll to position [51, 0]
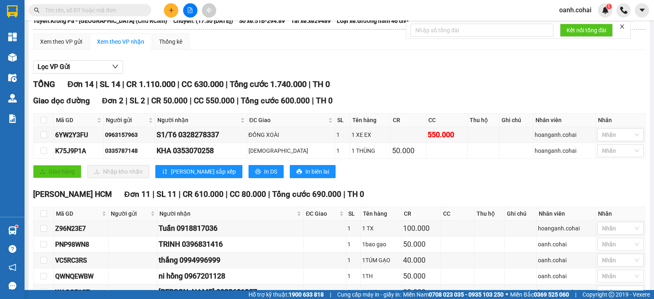
click at [538, 70] on div "Lọc VP Gửi" at bounding box center [339, 67] width 613 height 13
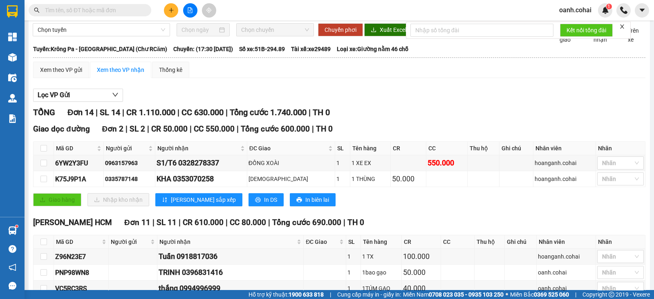
scroll to position [0, 0]
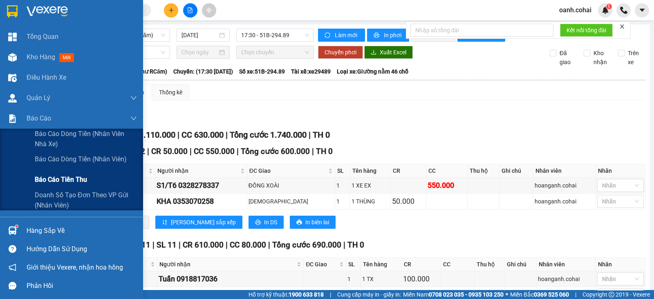
click at [55, 177] on span "Báo cáo tiền thu" at bounding box center [61, 180] width 52 height 10
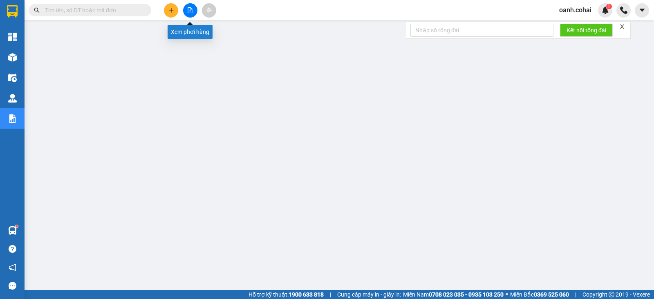
click at [190, 12] on icon "file-add" at bounding box center [190, 10] width 6 height 6
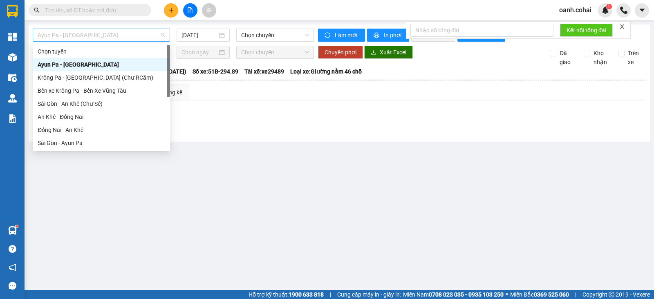
click at [126, 36] on span "Ayun Pa - [GEOGRAPHIC_DATA]" at bounding box center [102, 35] width 128 height 12
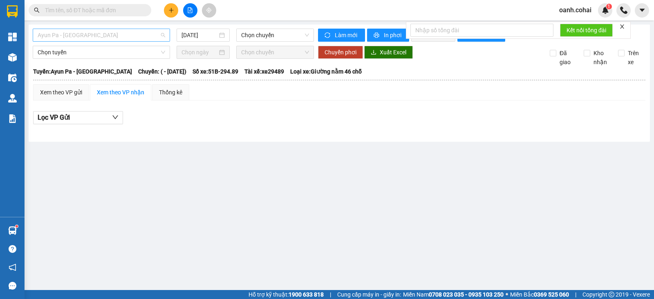
click at [147, 35] on span "Ayun Pa - [GEOGRAPHIC_DATA]" at bounding box center [102, 35] width 128 height 12
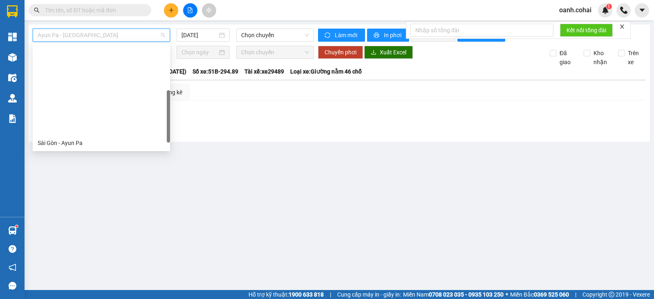
scroll to position [102, 0]
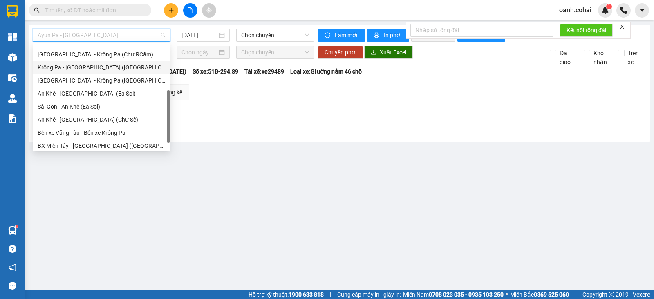
click at [90, 69] on div "Krông Pa - [GEOGRAPHIC_DATA] ([GEOGRAPHIC_DATA])" at bounding box center [102, 67] width 128 height 9
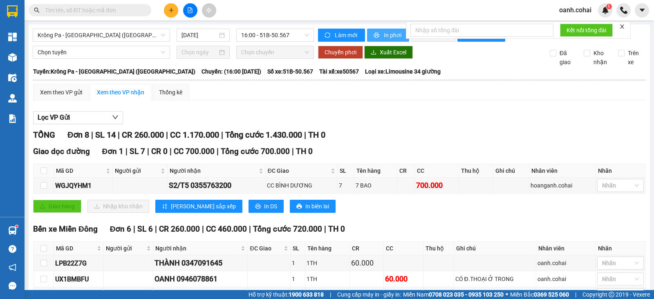
click at [389, 36] on span "In phơi" at bounding box center [393, 35] width 19 height 9
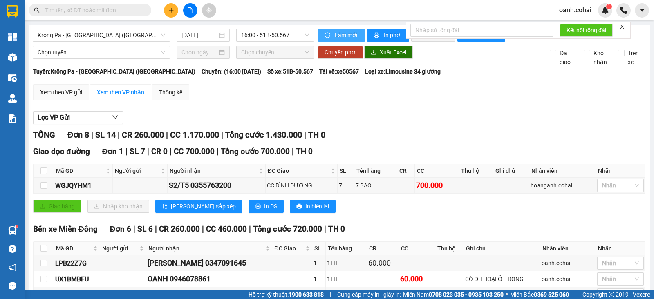
click at [346, 35] on span "Làm mới" at bounding box center [347, 35] width 24 height 9
drag, startPoint x: 388, startPoint y: 34, endPoint x: 409, endPoint y: 39, distance: 21.5
click at [388, 33] on span "In phơi" at bounding box center [393, 35] width 19 height 9
click at [116, 29] on span "Krông Pa - [GEOGRAPHIC_DATA] ([GEOGRAPHIC_DATA])" at bounding box center [102, 35] width 128 height 12
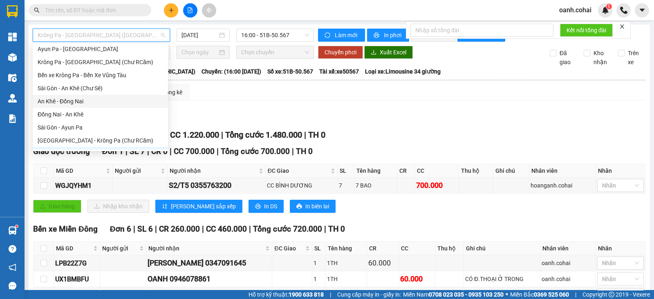
scroll to position [118, 0]
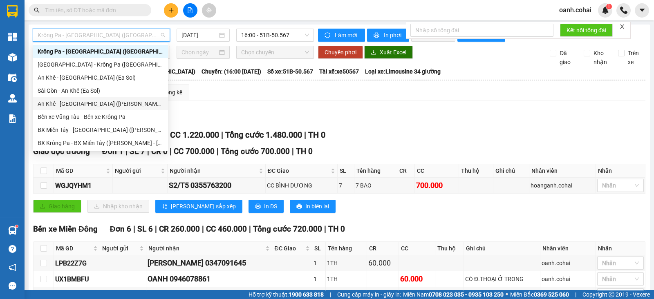
click at [100, 105] on div "An Khê - [GEOGRAPHIC_DATA] (Chư Sê)" at bounding box center [101, 103] width 126 height 9
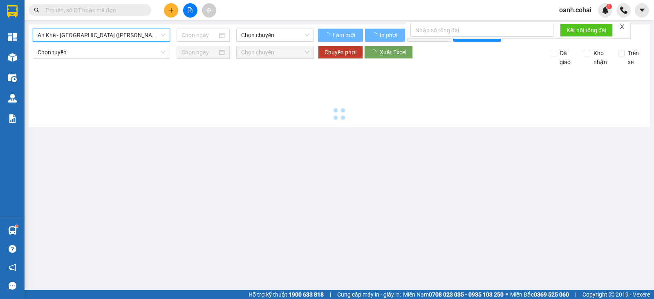
type input "[DATE]"
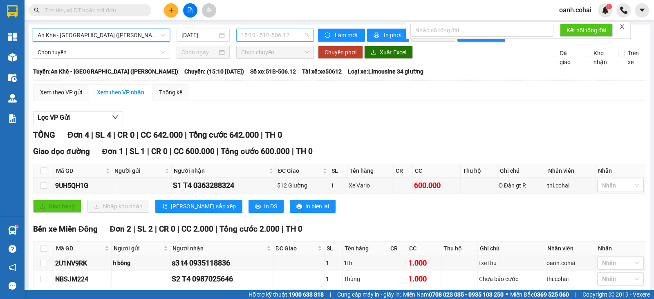
click at [283, 33] on span "15:10 - 51B-506.12" at bounding box center [274, 35] width 67 height 12
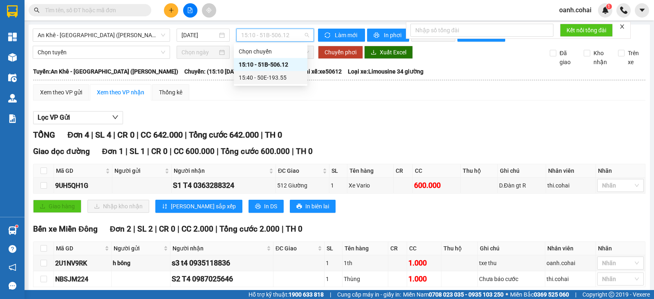
click at [269, 79] on div "15:40 - 50E-193.55" at bounding box center [271, 77] width 64 height 9
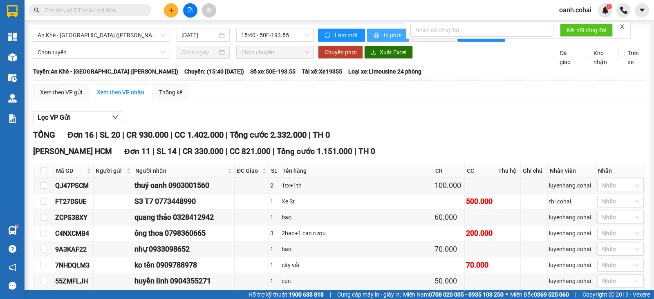
click at [390, 32] on span "In phơi" at bounding box center [393, 35] width 19 height 9
click at [532, 125] on div "Lọc VP Gửi" at bounding box center [339, 117] width 613 height 13
click at [417, 138] on div "TỔNG Đơn 16 | SL 20 | CR 930.000 | CC 1.402.000 | Tổng cước 2.332.000 | TH 0" at bounding box center [339, 135] width 613 height 13
